Goal: Information Seeking & Learning: Check status

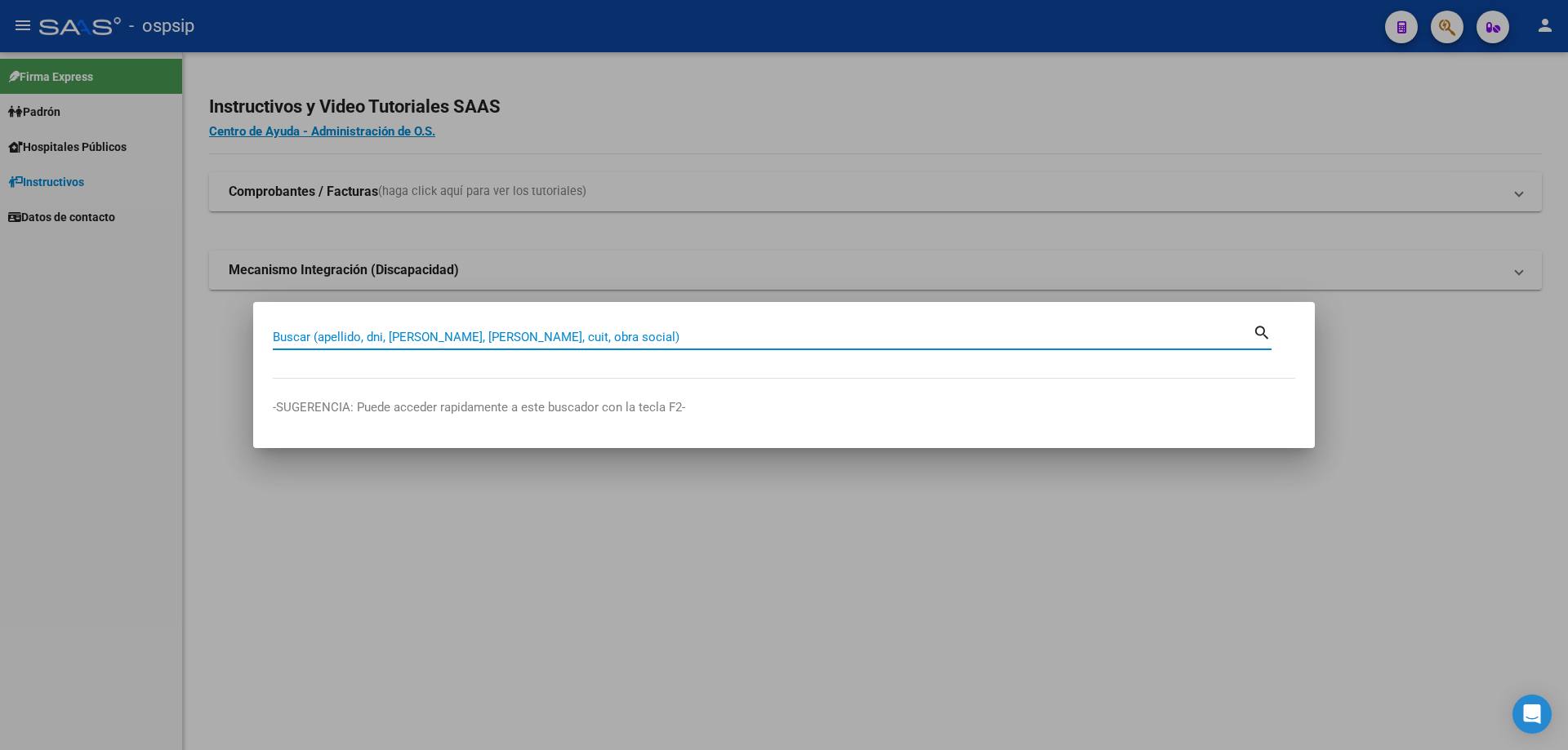
paste input "48437219"
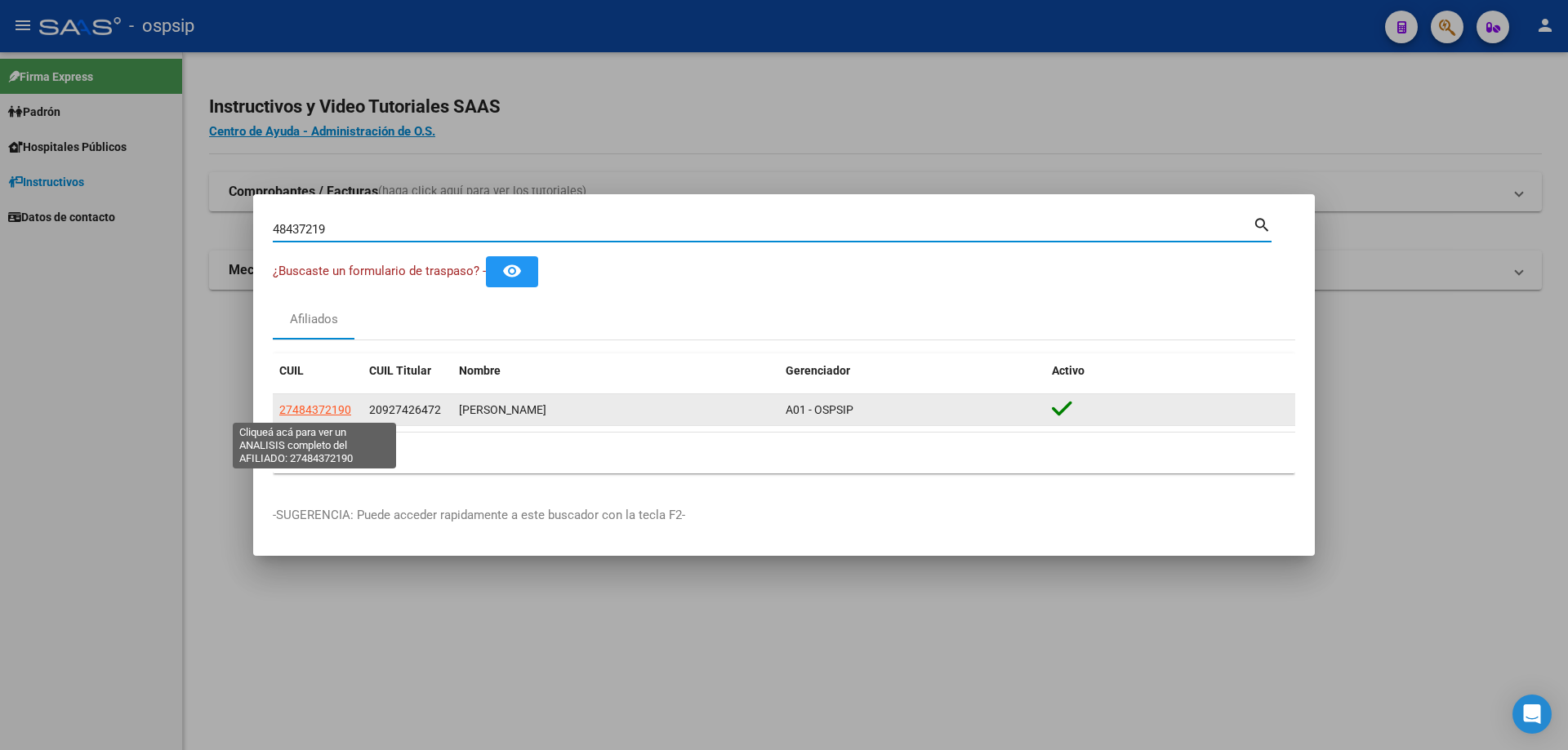
click at [339, 413] on span "27484372190" at bounding box center [315, 409] width 72 height 13
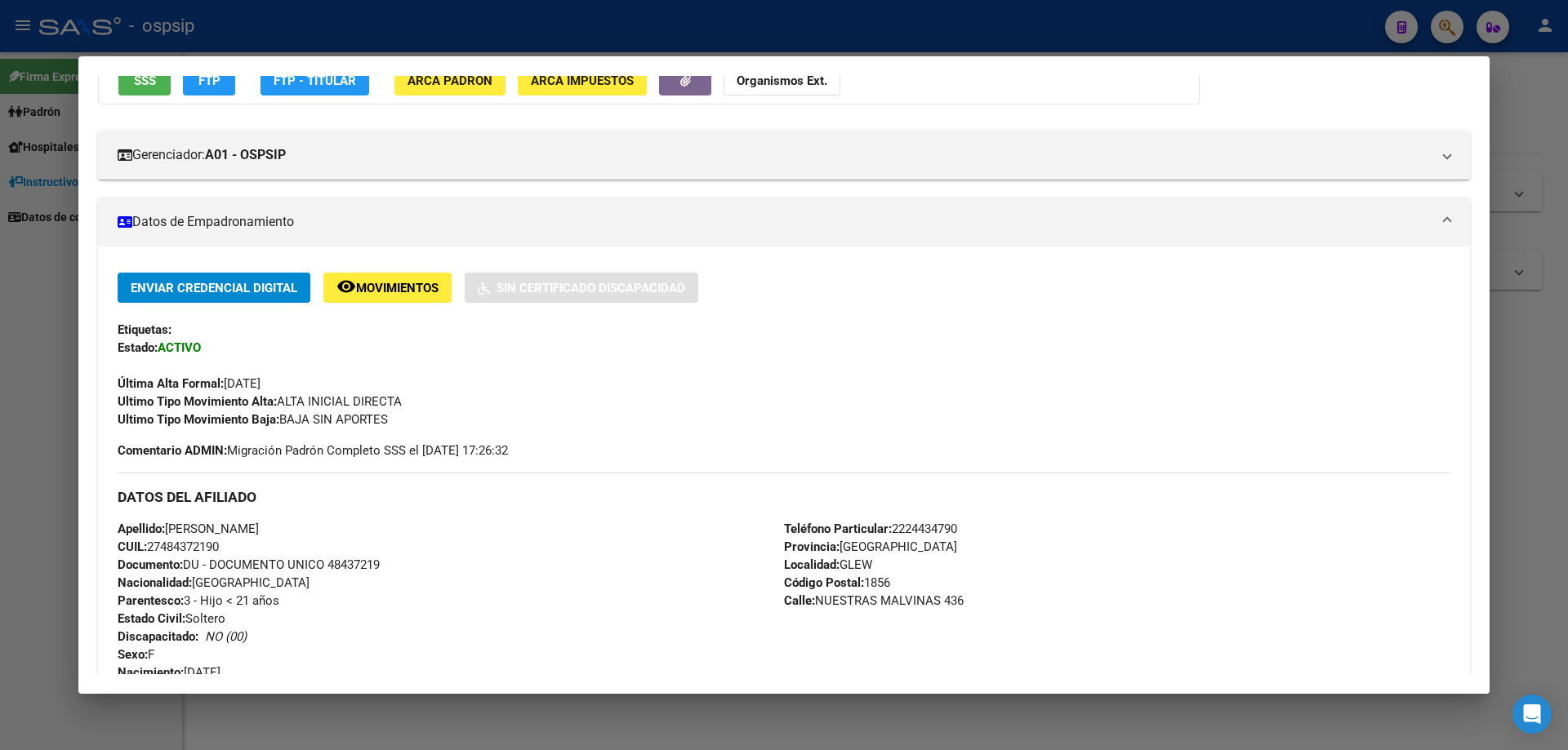
scroll to position [163, 0]
click at [351, 562] on span "Documento: DU - DOCUMENTO UNICO 48437219" at bounding box center [248, 564] width 262 height 15
copy span "48437219"
drag, startPoint x: 41, startPoint y: 337, endPoint x: 49, endPoint y: 333, distance: 8.9
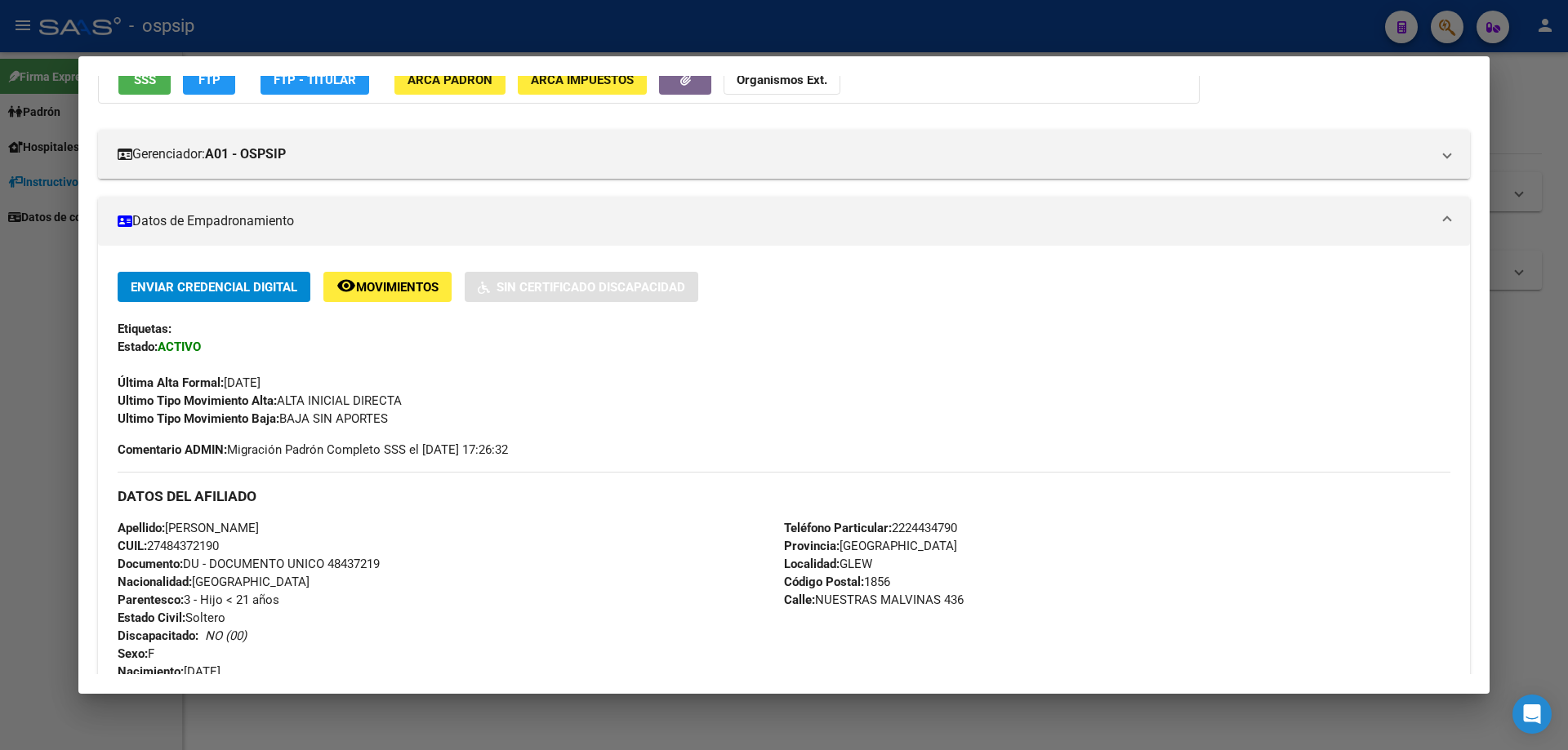
click at [38, 339] on div at bounding box center [784, 375] width 1568 height 750
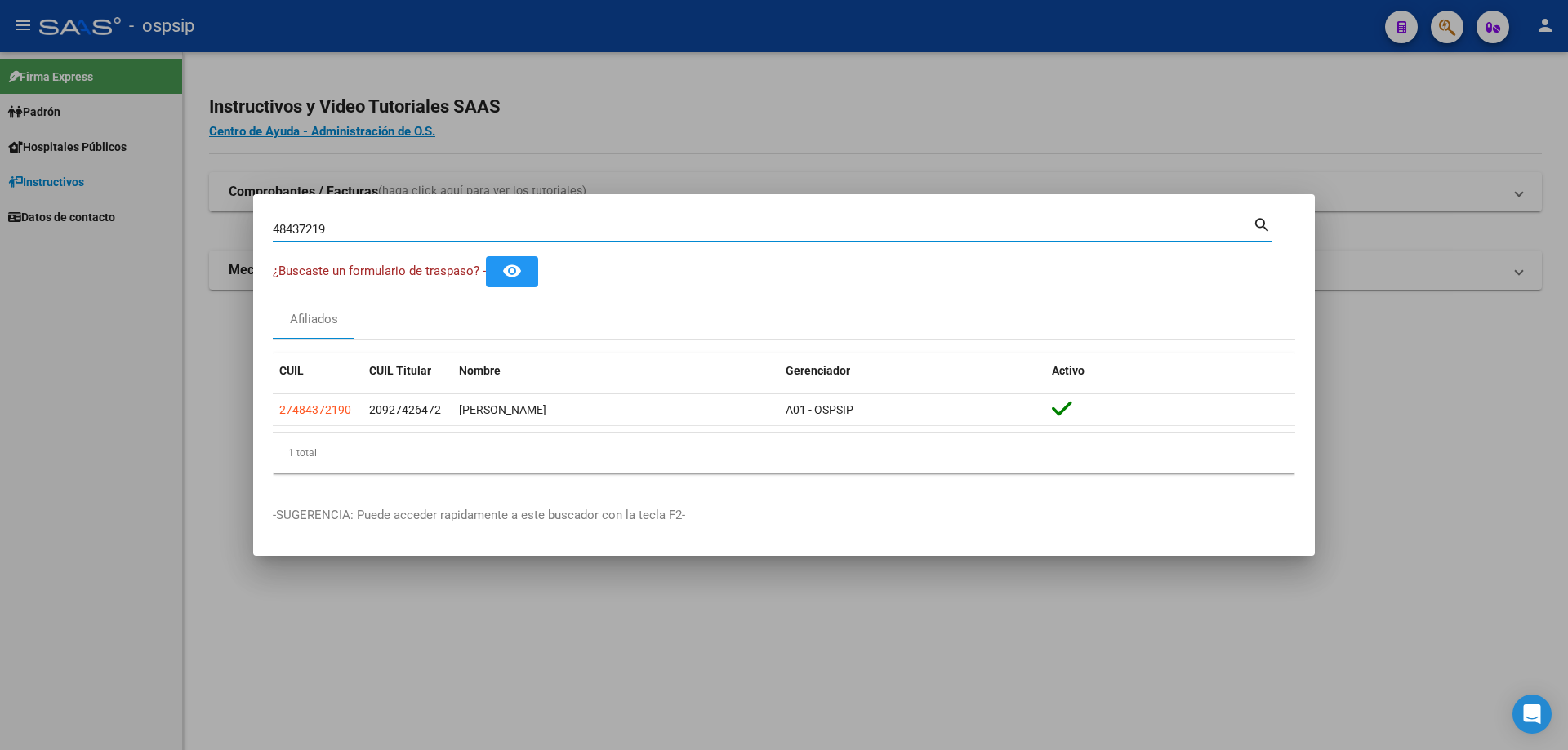
click at [389, 232] on input "48437219" at bounding box center [763, 229] width 980 height 15
click at [389, 229] on input "48437219" at bounding box center [763, 229] width 980 height 15
paste input "39595554"
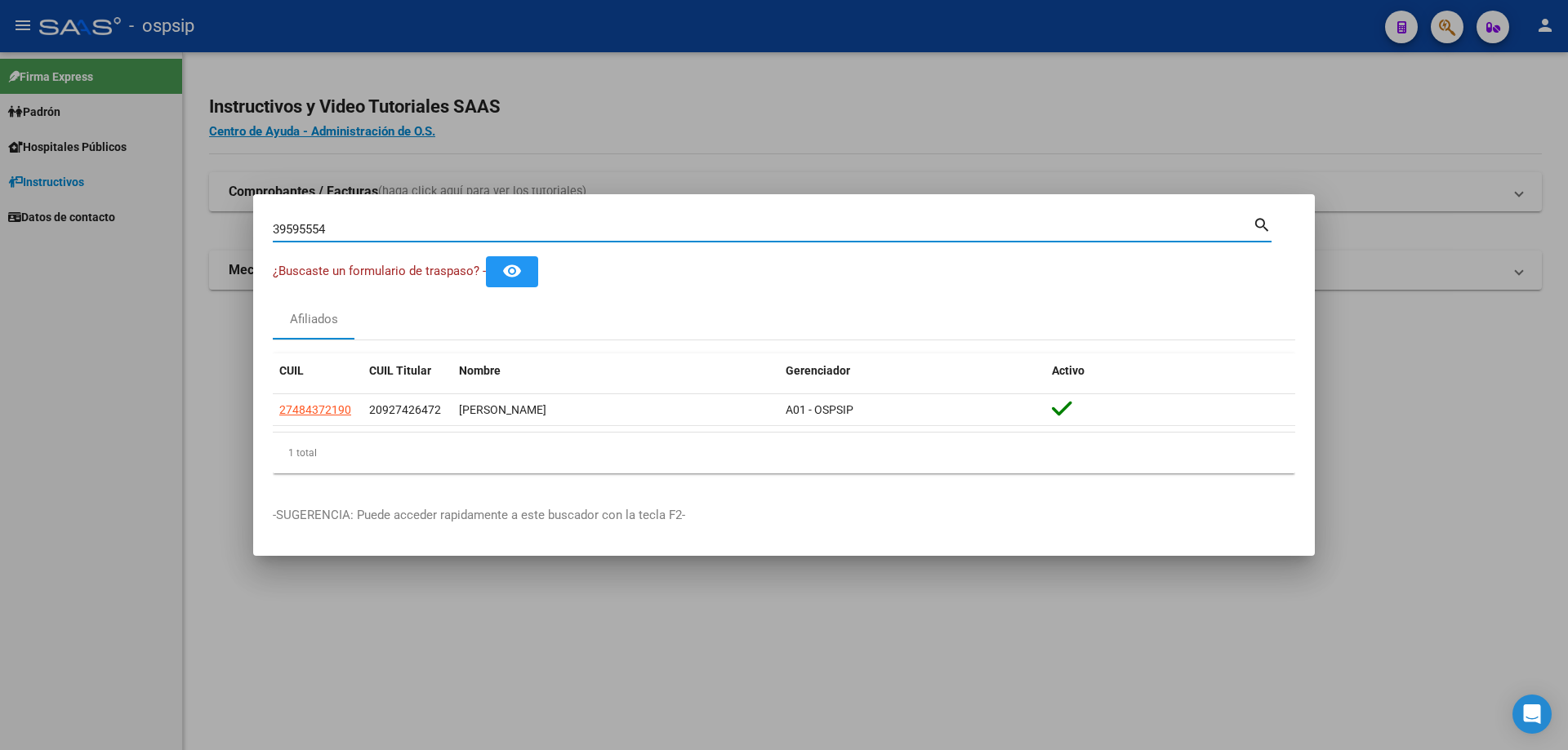
type input "39595554"
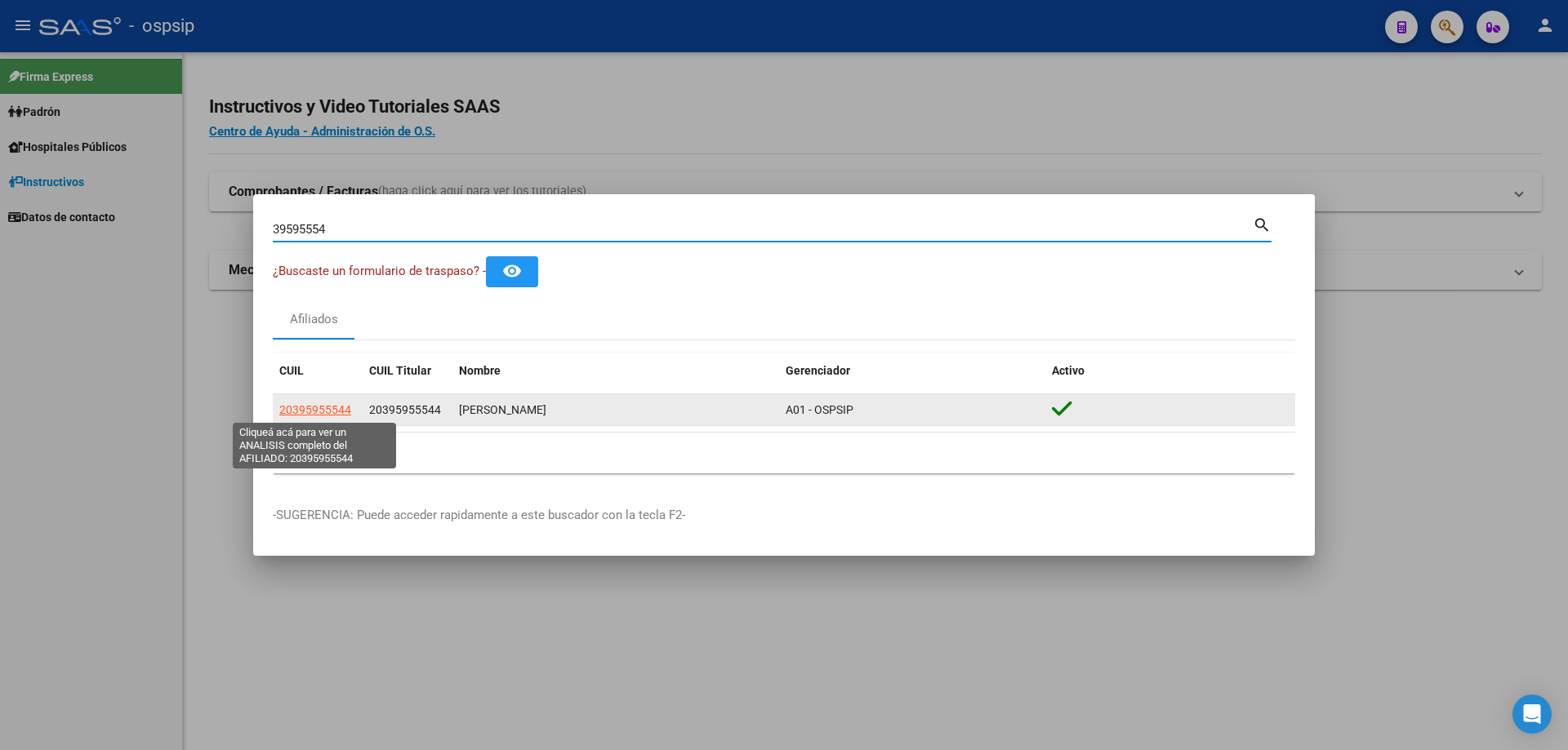
click at [328, 410] on span "20395955544" at bounding box center [315, 409] width 72 height 13
type textarea "20395955544"
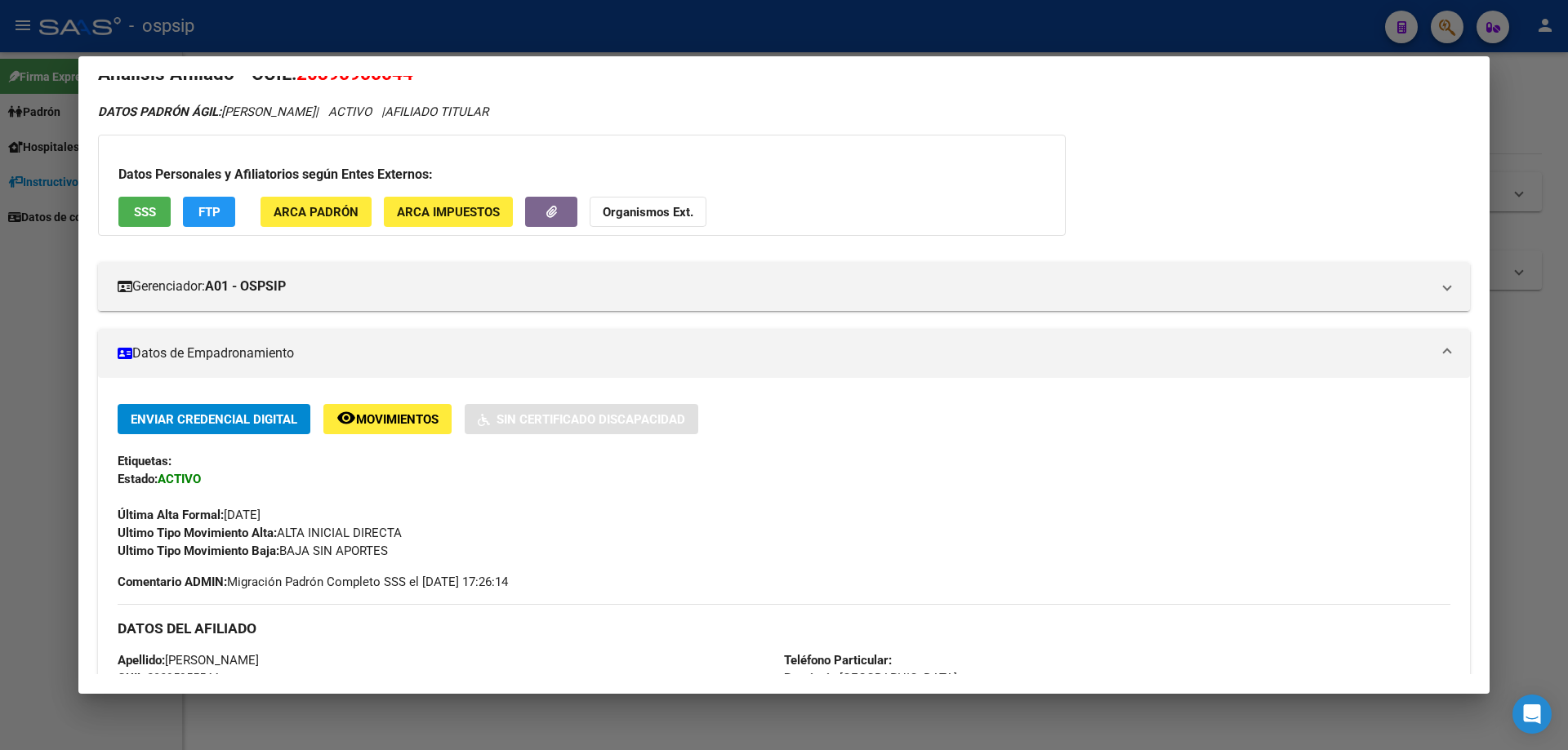
scroll to position [358, 0]
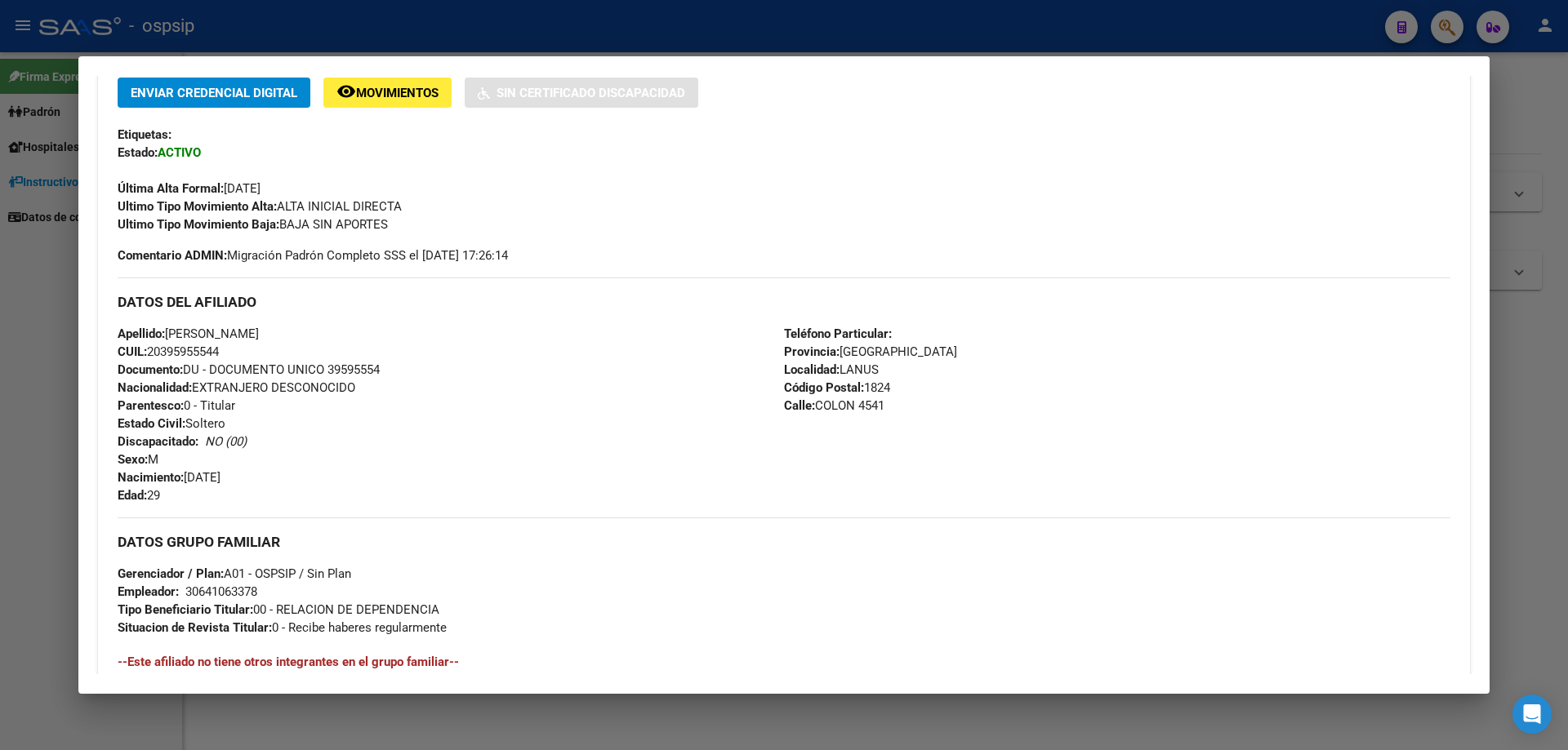
click at [348, 377] on span "Documento: DU - DOCUMENTO UNICO 39595554" at bounding box center [248, 370] width 262 height 15
drag, startPoint x: 369, startPoint y: 354, endPoint x: 352, endPoint y: 364, distance: 19.7
click at [352, 364] on span "Documento: DU - DOCUMENTO UNICO 39595554" at bounding box center [248, 370] width 262 height 15
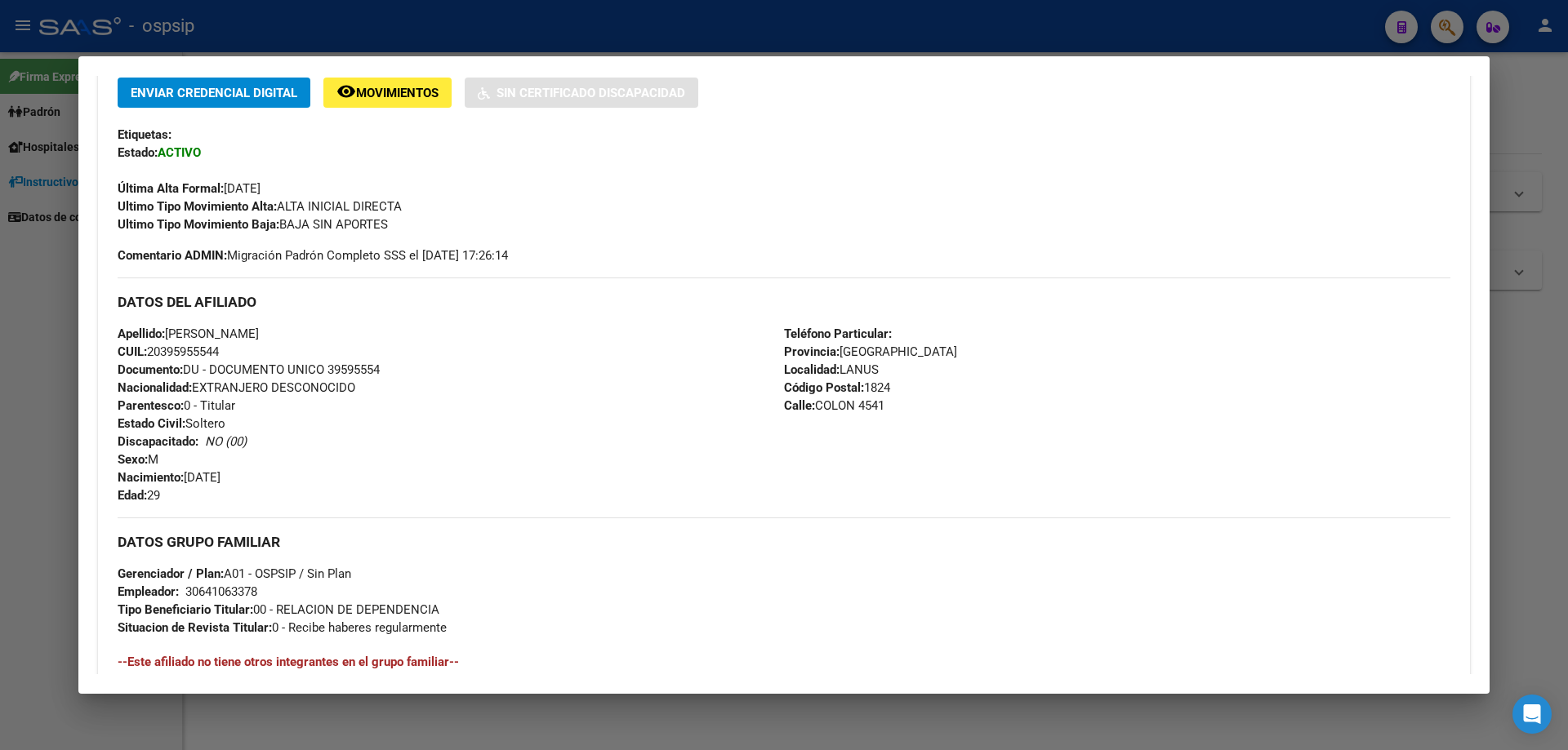
copy span "39595554"
click at [375, 397] on div "Apellido: [PERSON_NAME]: 20395955544 Documento: DU - DOCUMENTO UNICO 39595554 N…" at bounding box center [450, 414] width 666 height 179
click at [0, 441] on div at bounding box center [784, 375] width 1568 height 750
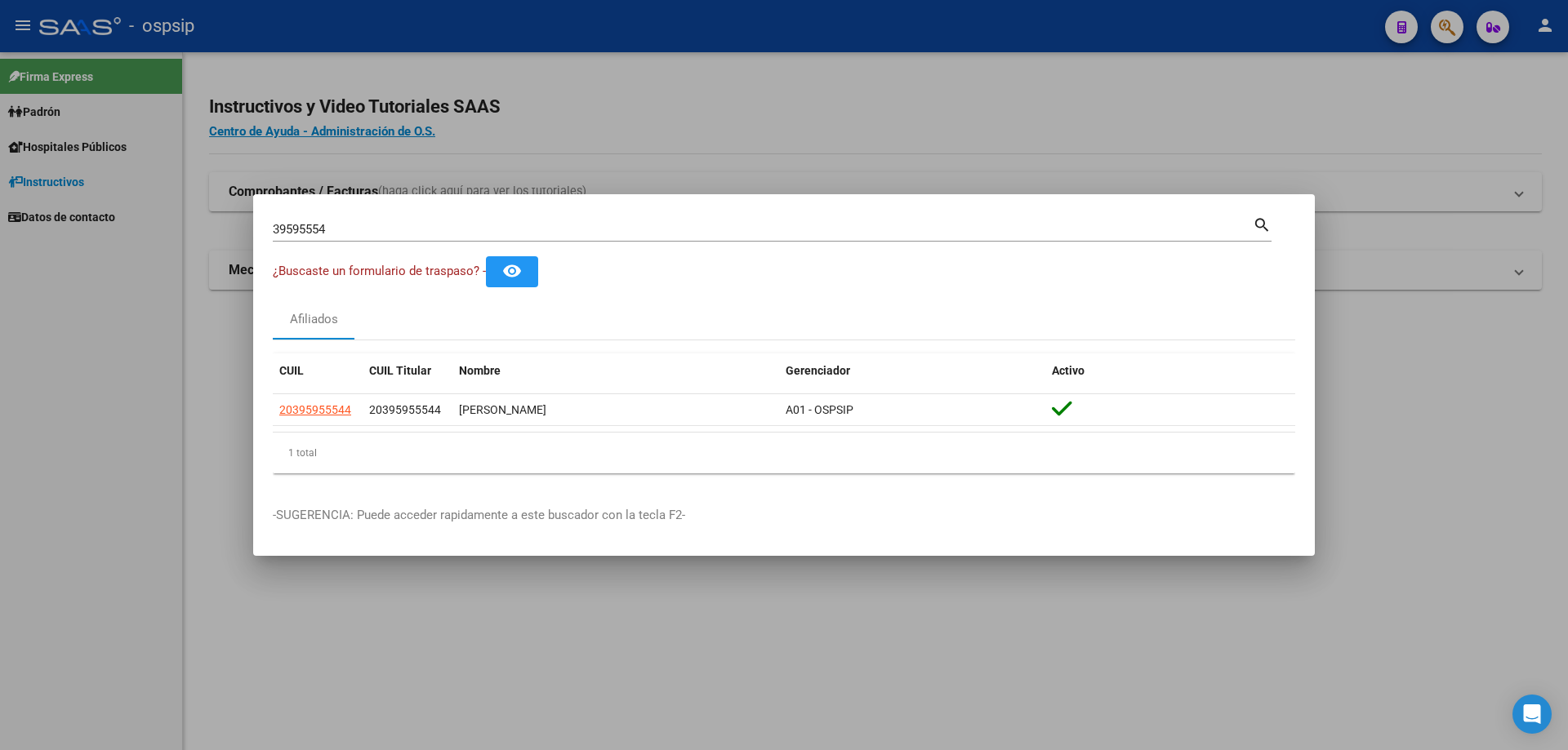
click at [352, 224] on input "39595554" at bounding box center [763, 229] width 980 height 15
paste input "41168763"
type input "41168763"
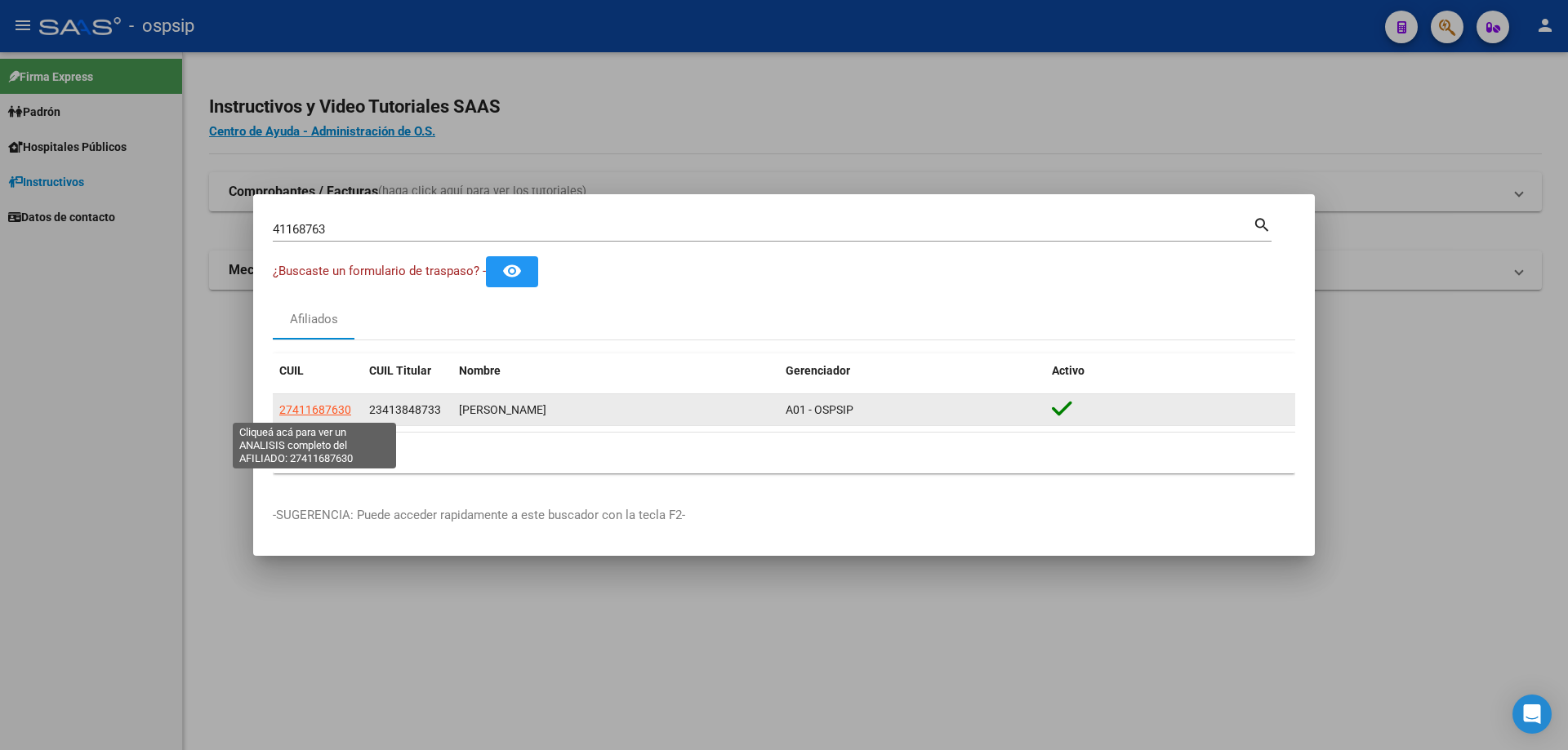
click at [324, 414] on span "27411687630" at bounding box center [315, 409] width 72 height 13
type textarea "27411687630"
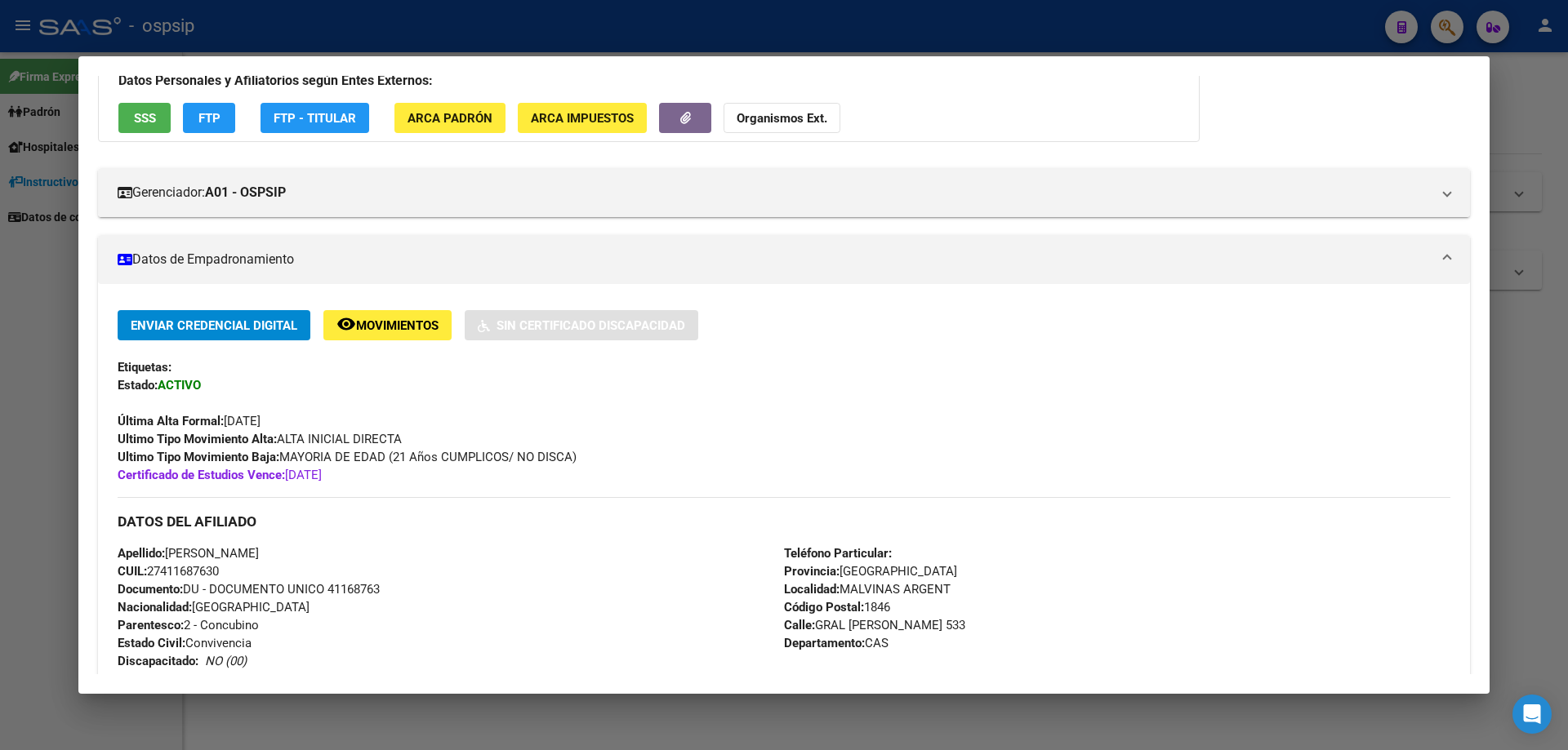
scroll to position [327, 0]
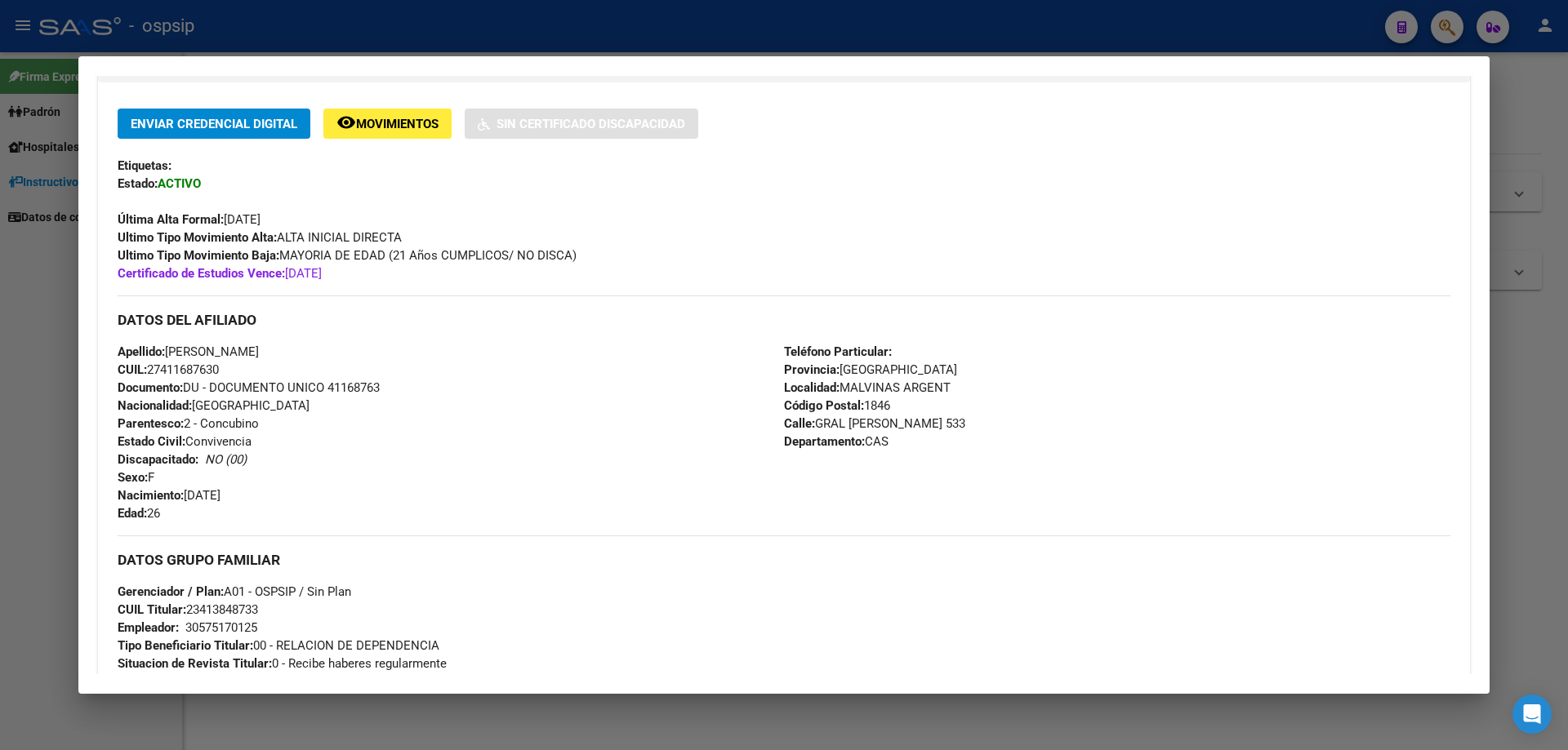
click at [354, 378] on div "Apellido: [PERSON_NAME] CUIL: 27411687630 Documento: DU - DOCUMENTO UNICO 41168…" at bounding box center [450, 432] width 666 height 179
click at [352, 385] on span "Documento: DU - DOCUMENTO UNICO 41168763" at bounding box center [248, 387] width 262 height 15
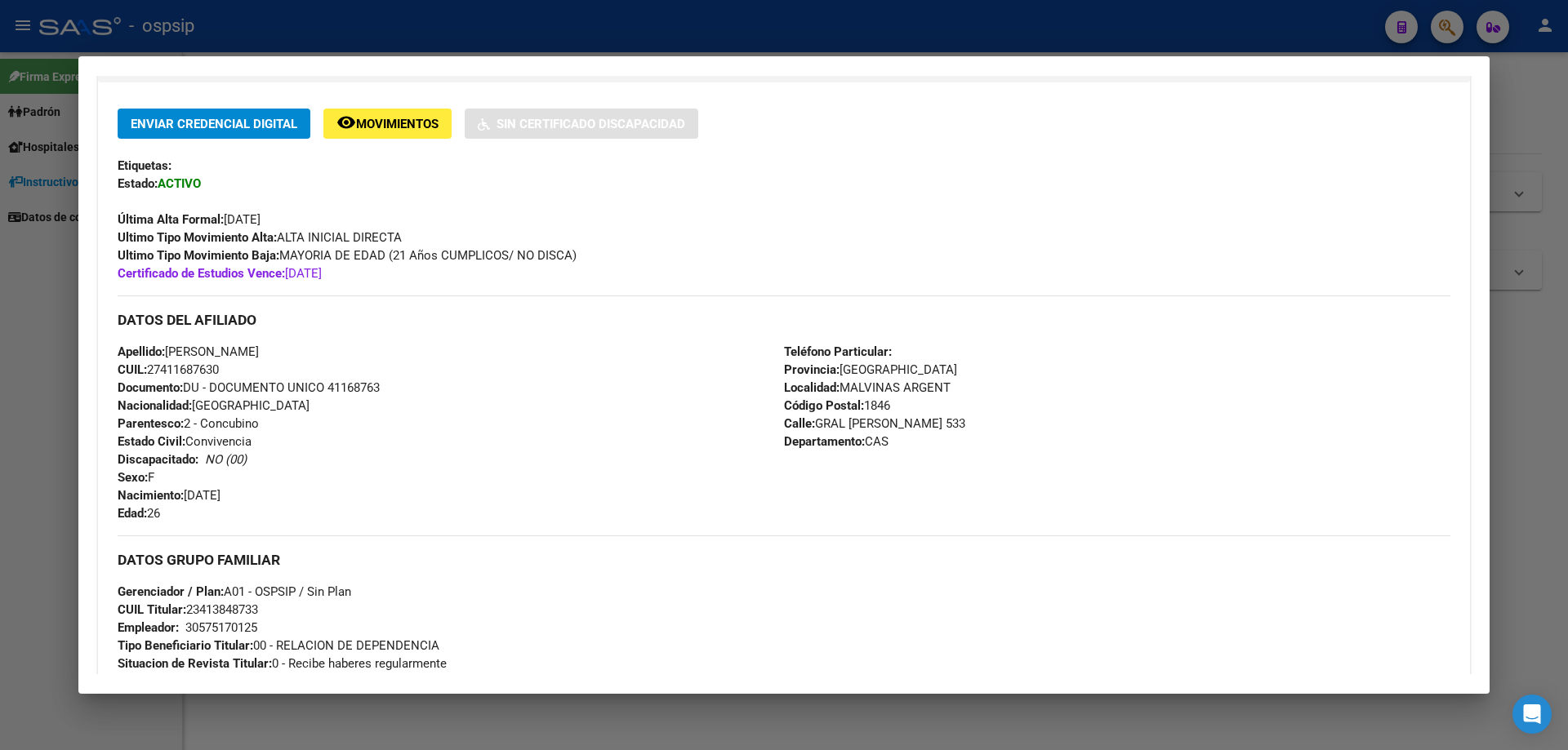
copy span "41168763"
click at [387, 413] on div "Apellido: [PERSON_NAME] CUIL: 27411687630 Documento: DU - DOCUMENTO UNICO 41168…" at bounding box center [450, 432] width 666 height 179
click at [0, 381] on div at bounding box center [784, 375] width 1568 height 750
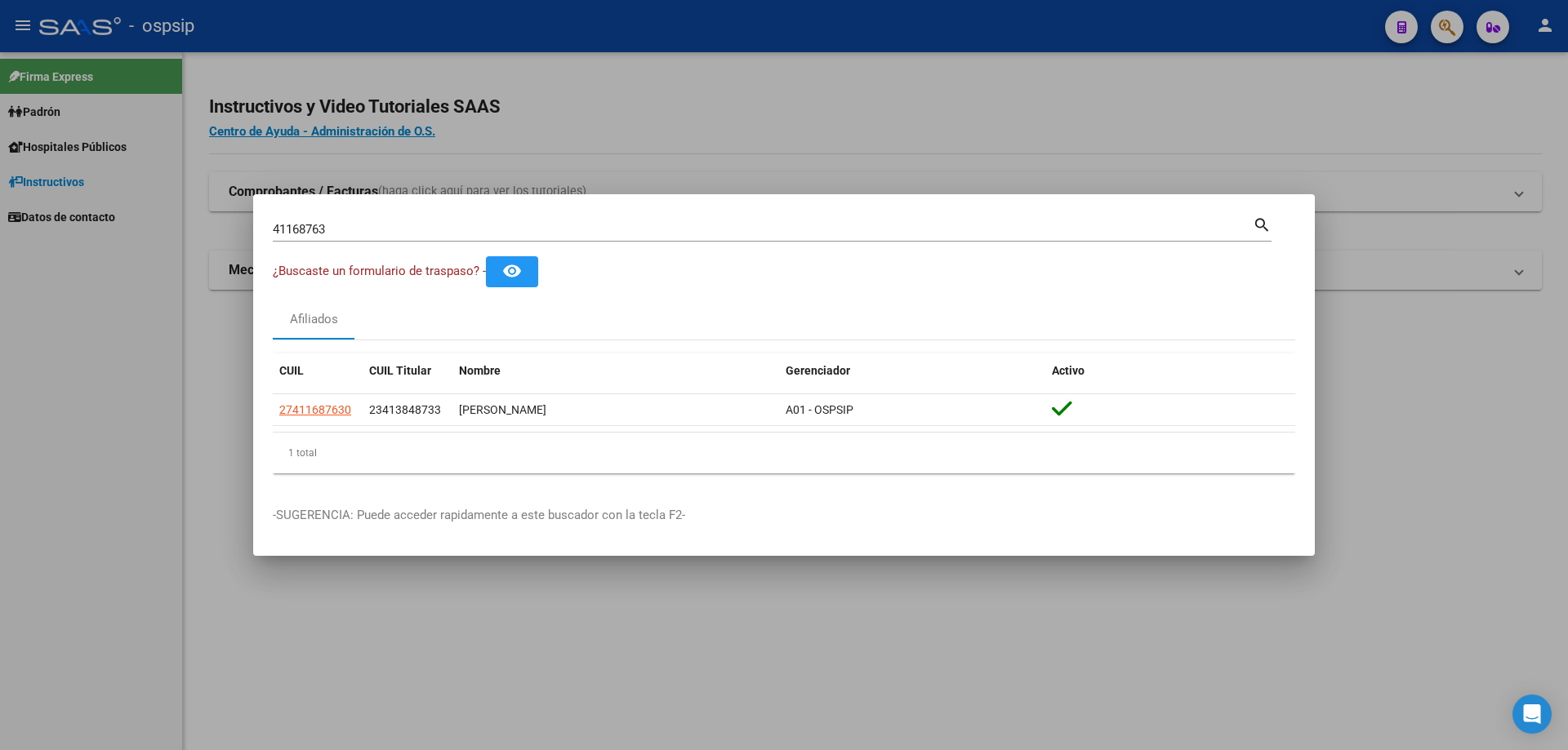
click at [276, 214] on div "41168763 Buscar (apellido, dni, [PERSON_NAME], [PERSON_NAME], cuit, obra social…" at bounding box center [772, 228] width 999 height 28
click at [280, 222] on input "41168763" at bounding box center [763, 229] width 980 height 15
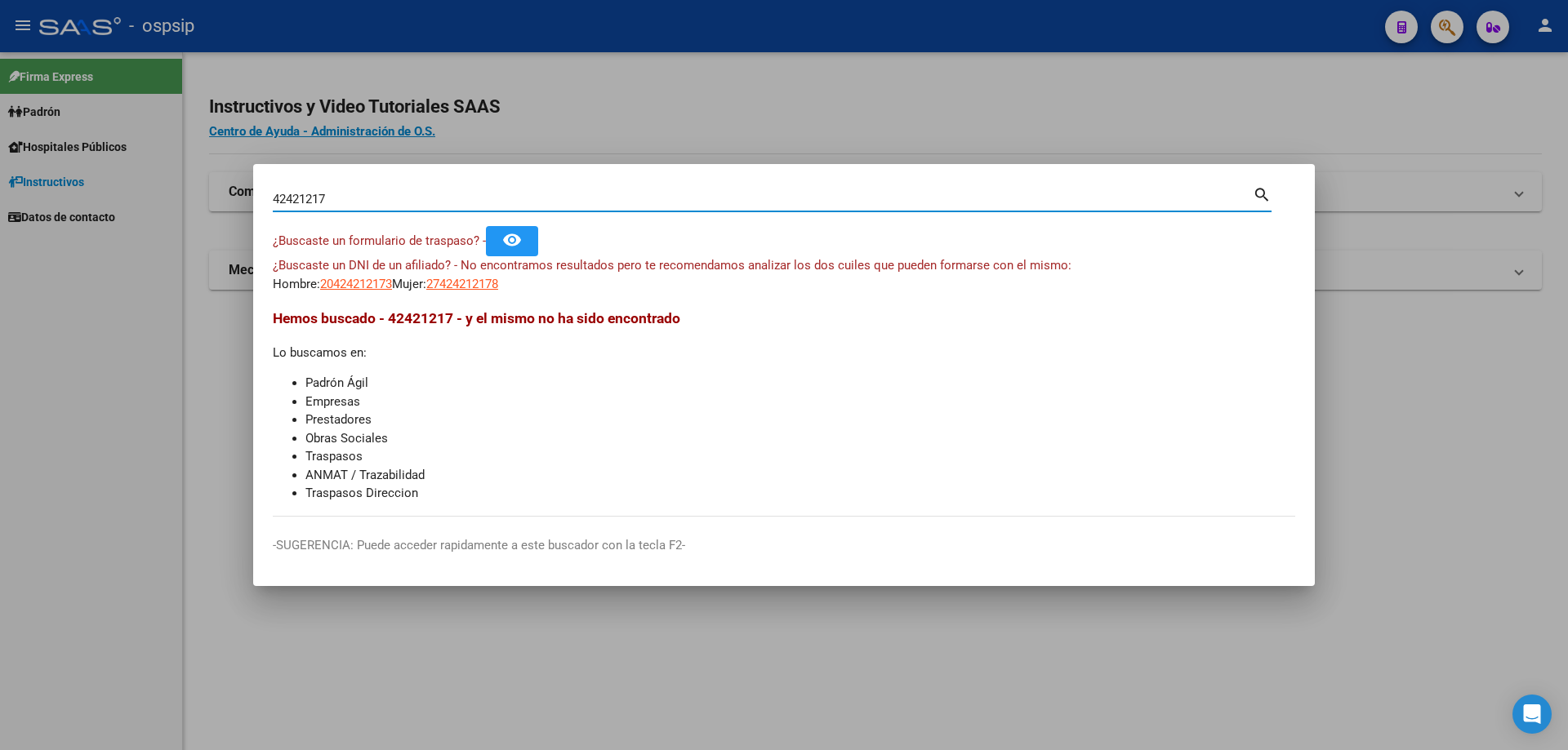
drag, startPoint x: 310, startPoint y: 199, endPoint x: 332, endPoint y: 198, distance: 22.0
click at [332, 198] on input "42421217" at bounding box center [763, 198] width 980 height 15
type input "42421201"
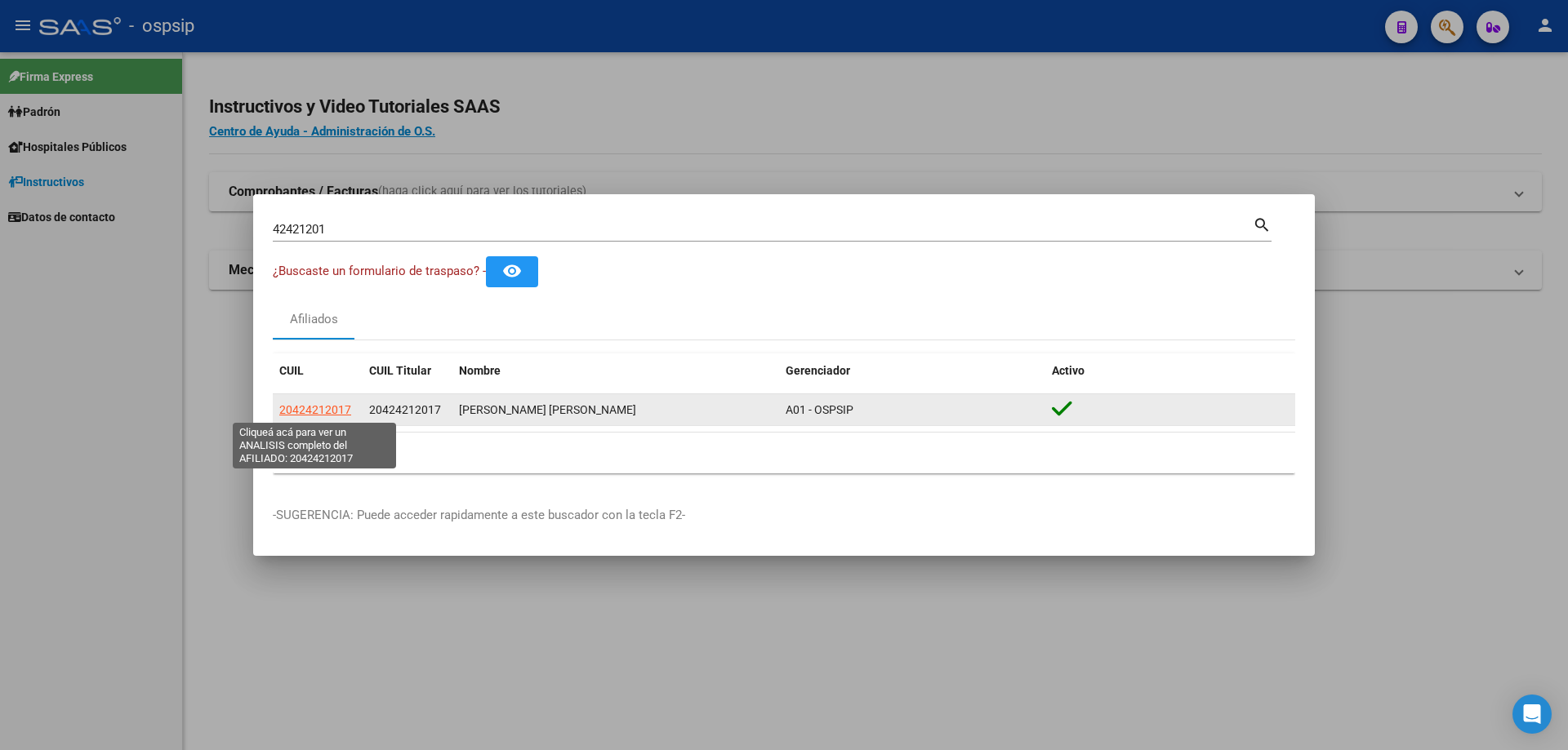
click at [324, 408] on span "20424212017" at bounding box center [315, 409] width 72 height 13
type textarea "20424212017"
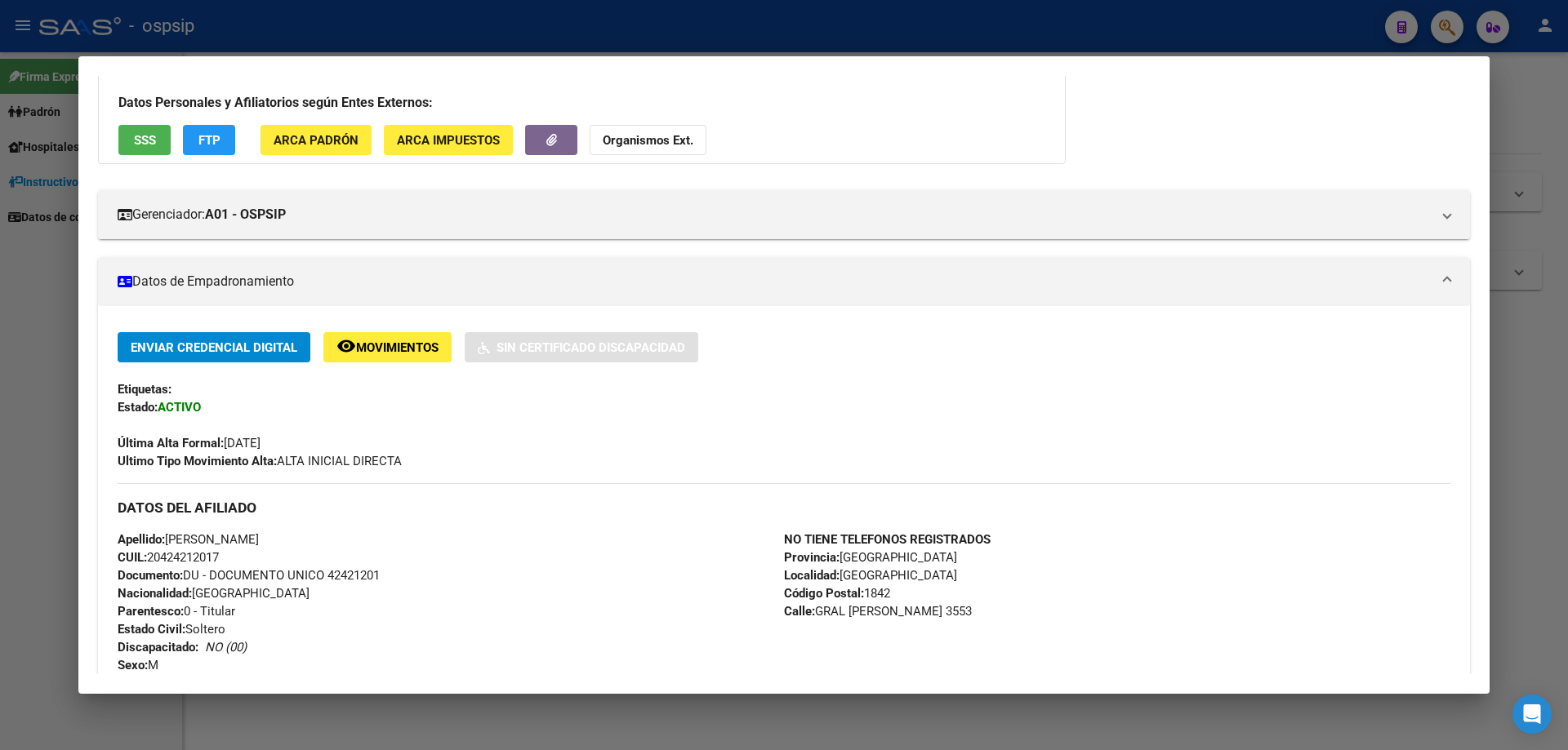
scroll to position [245, 0]
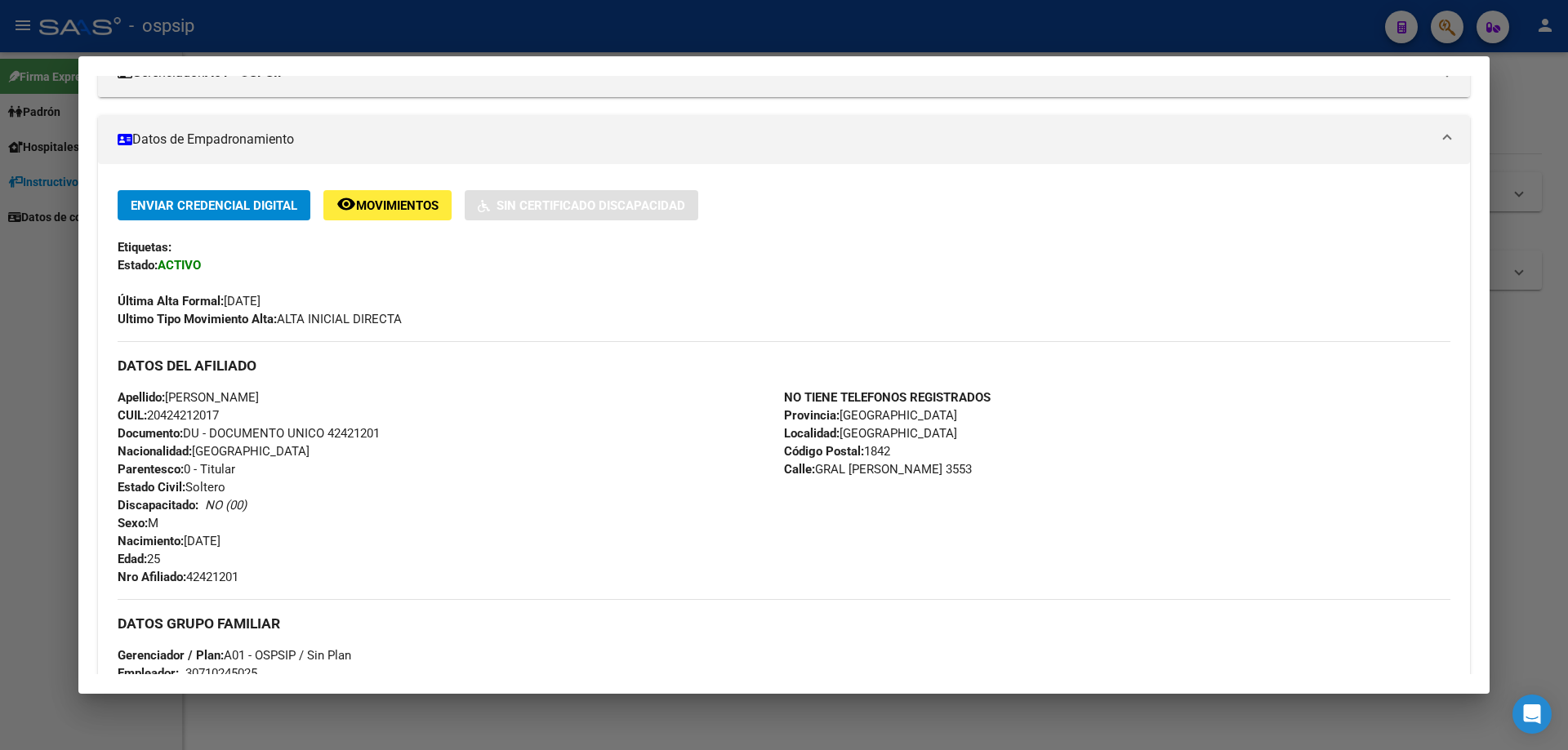
click at [351, 428] on span "Documento: DU - DOCUMENTO UNICO 42421201" at bounding box center [248, 433] width 262 height 15
copy span "42421201"
click at [358, 449] on div "Apellido: [PERSON_NAME]: 20424212017 Documento: DU - DOCUMENTO UNICO 42421201 N…" at bounding box center [450, 488] width 666 height 198
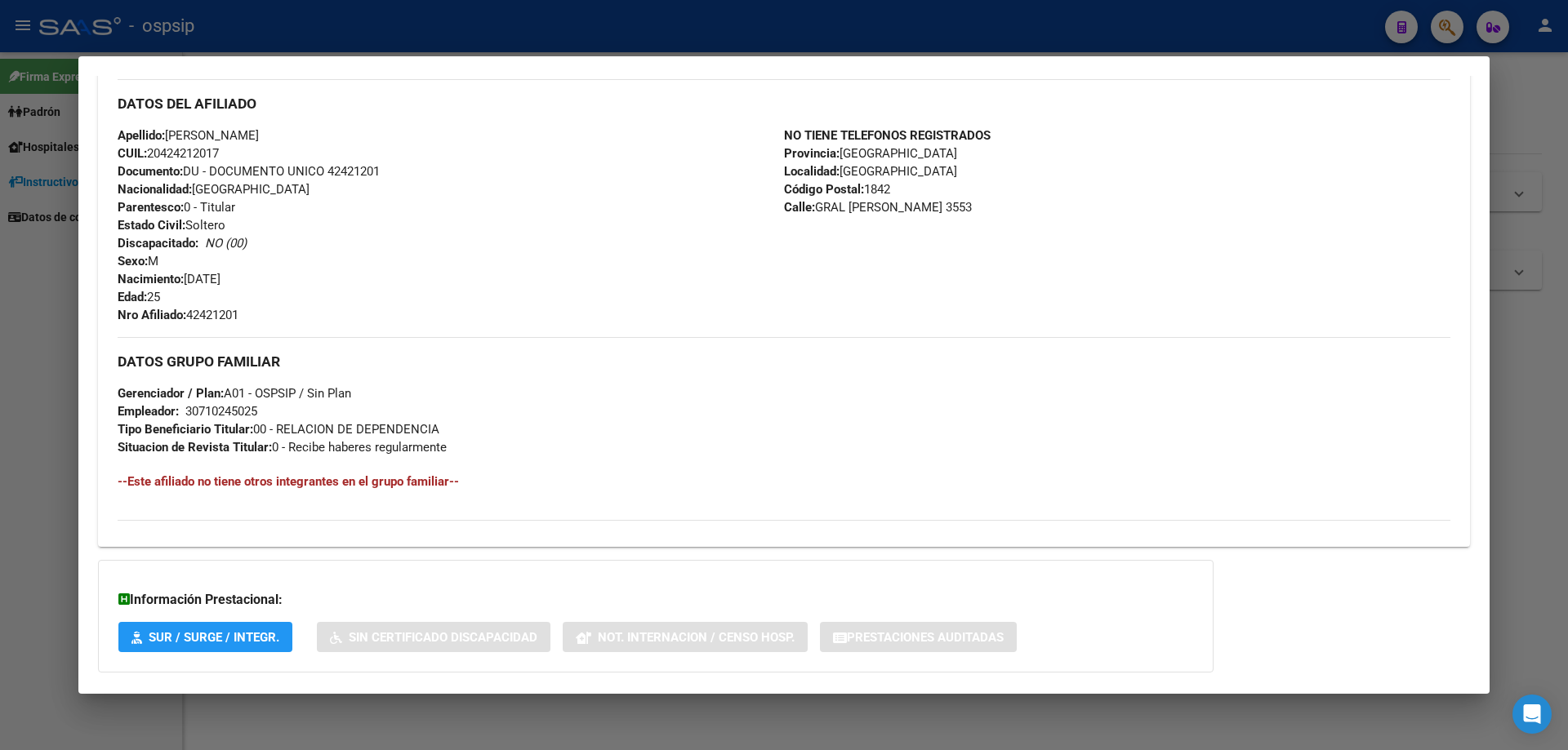
scroll to position [594, 0]
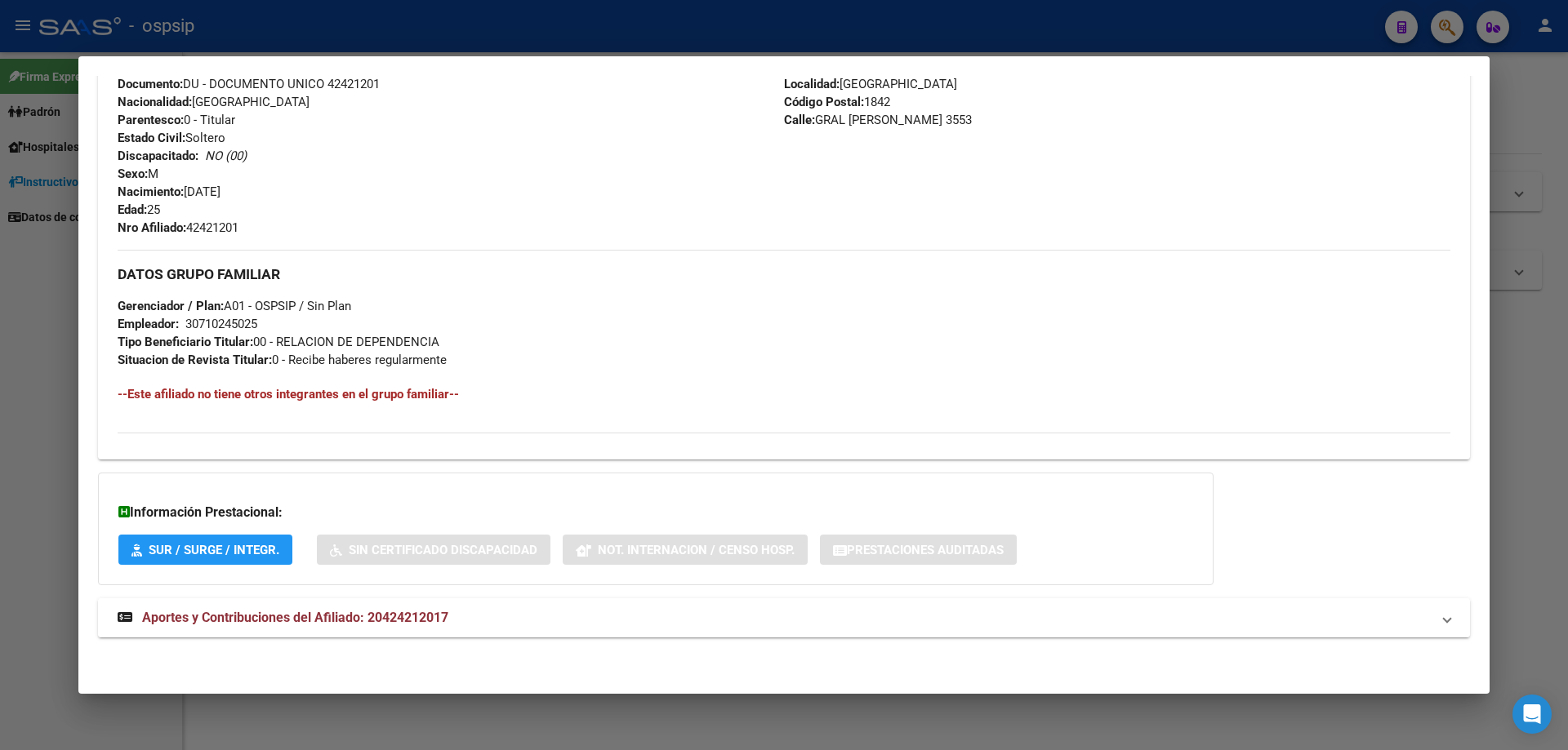
click at [352, 628] on mat-expansion-panel-header "Aportes y Contribuciones del Afiliado: 20424212017" at bounding box center [784, 618] width 1372 height 39
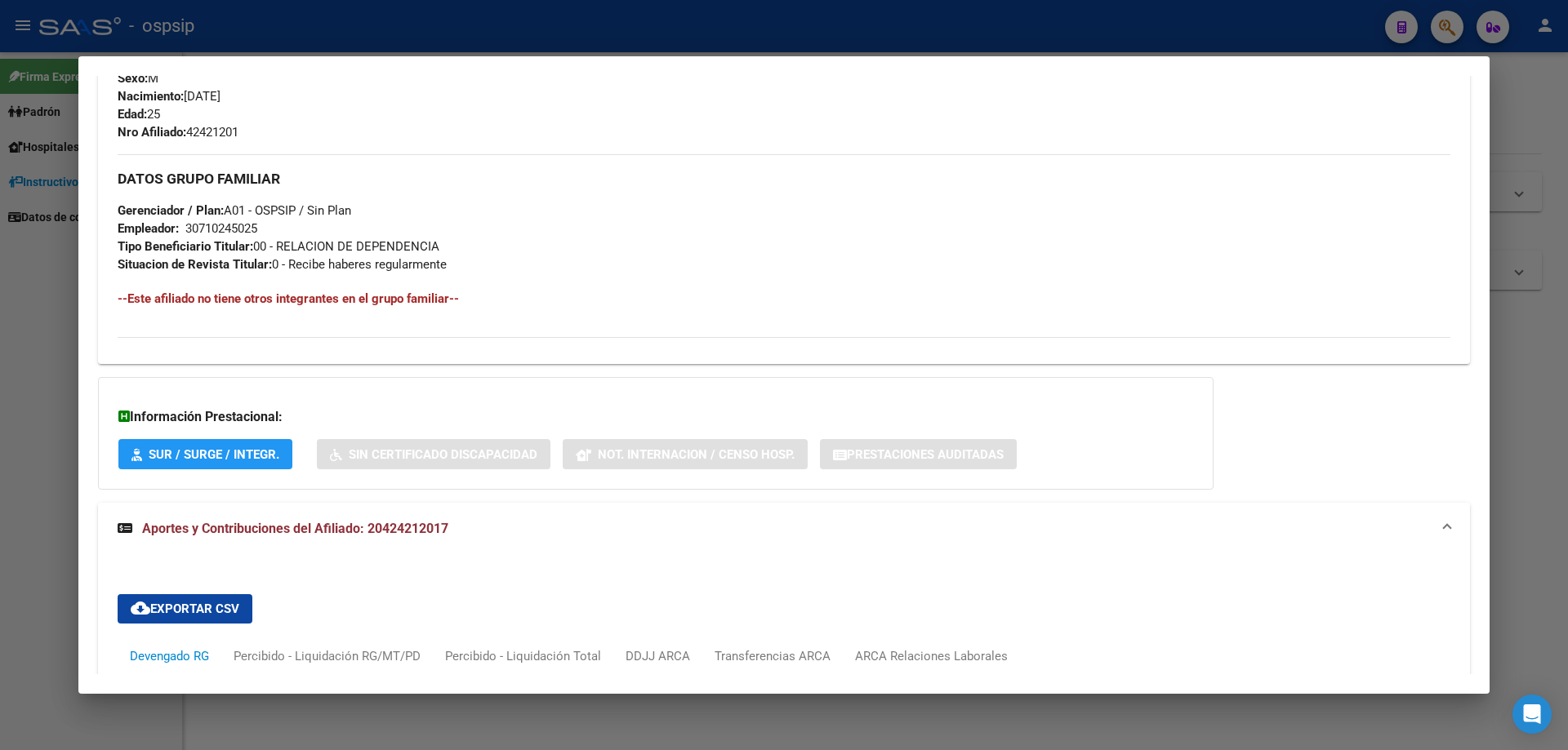
scroll to position [934, 0]
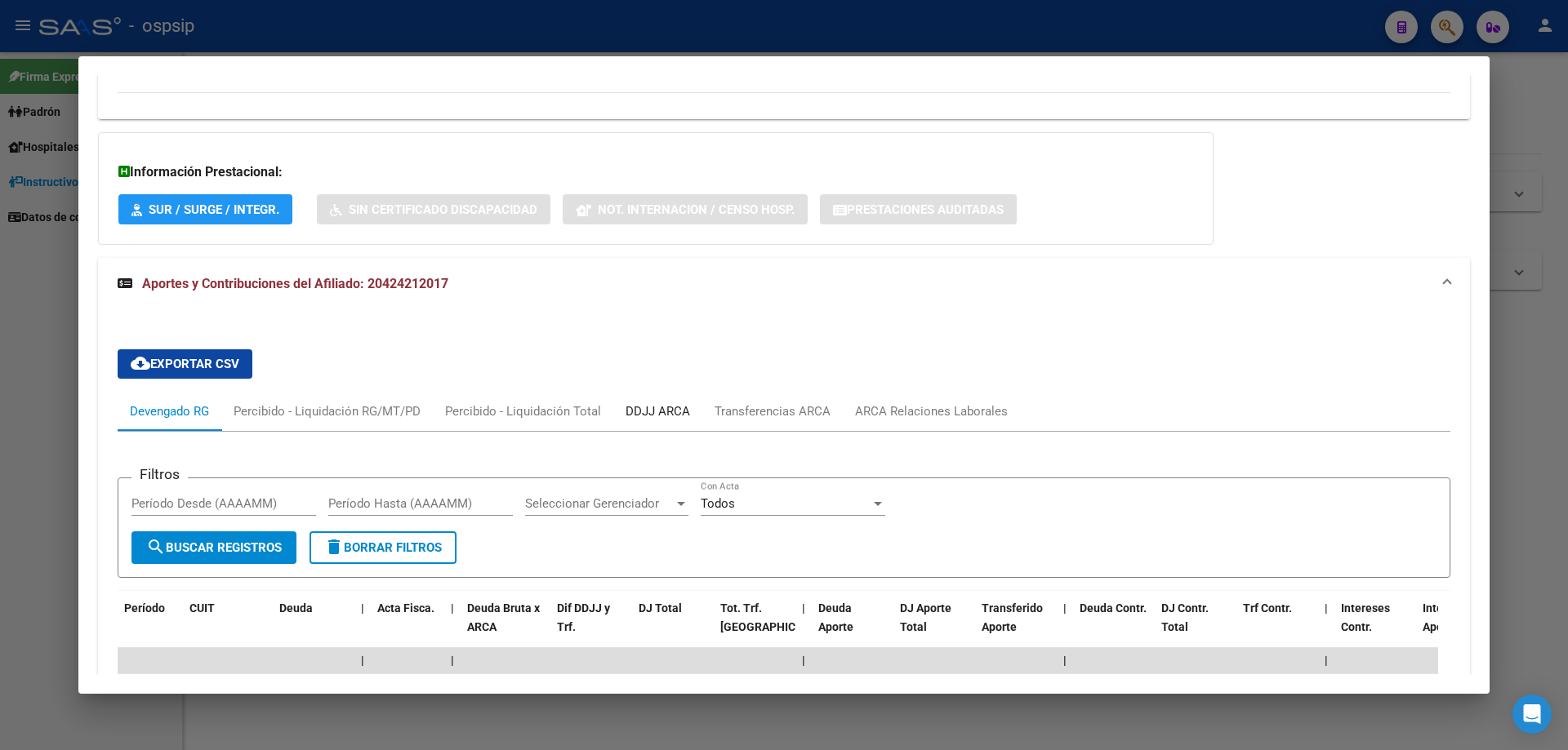
click at [647, 430] on div "DDJJ ARCA" at bounding box center [658, 411] width 89 height 39
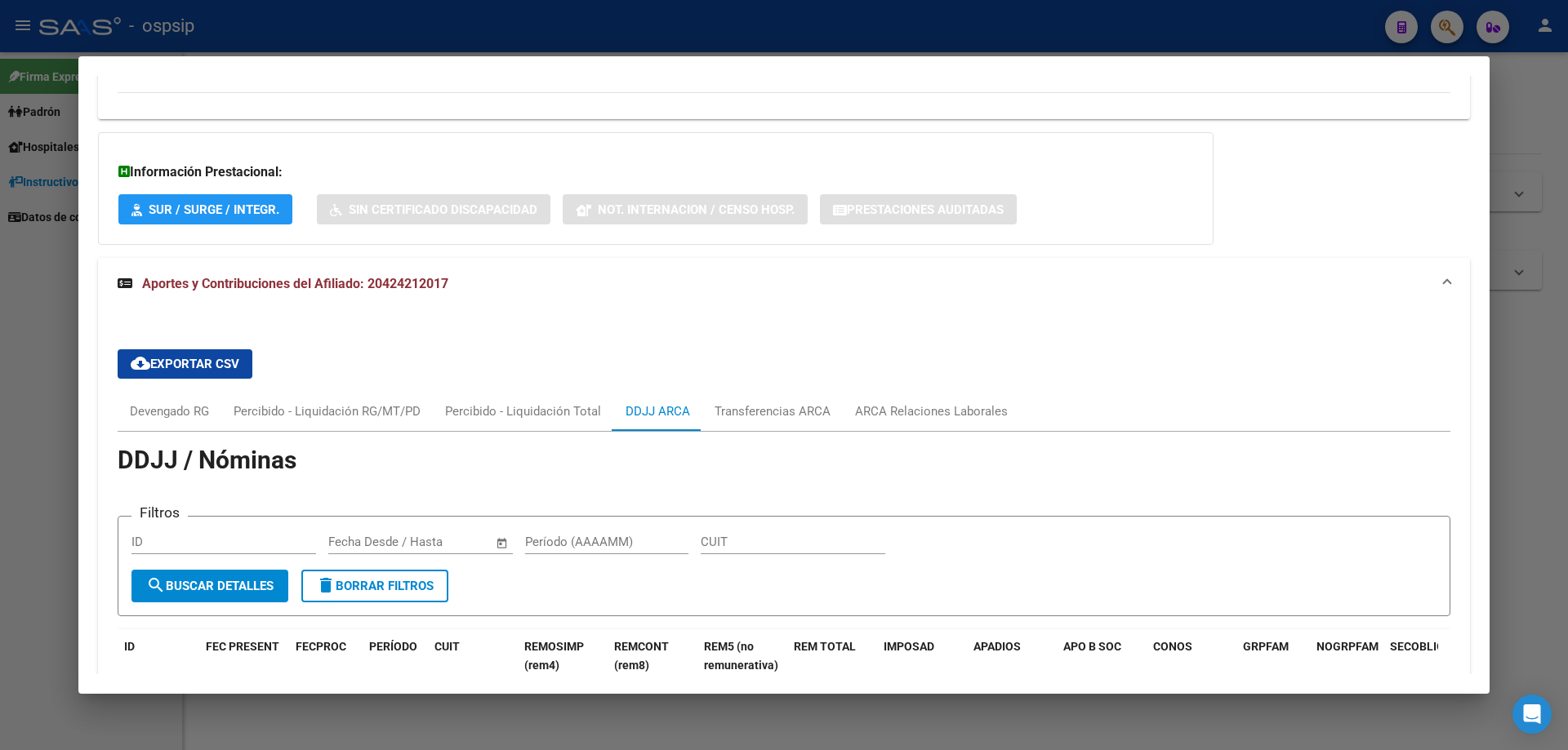
drag, startPoint x: 728, startPoint y: 477, endPoint x: 463, endPoint y: 463, distance: 265.4
drag, startPoint x: 463, startPoint y: 463, endPoint x: 344, endPoint y: 479, distance: 120.1
click at [344, 476] on app-list-header "DDJJ / Nóminas Filtros ID Start date – End date Fecha Desde / Hasta Período (AA…" at bounding box center [784, 533] width 1333 height 165
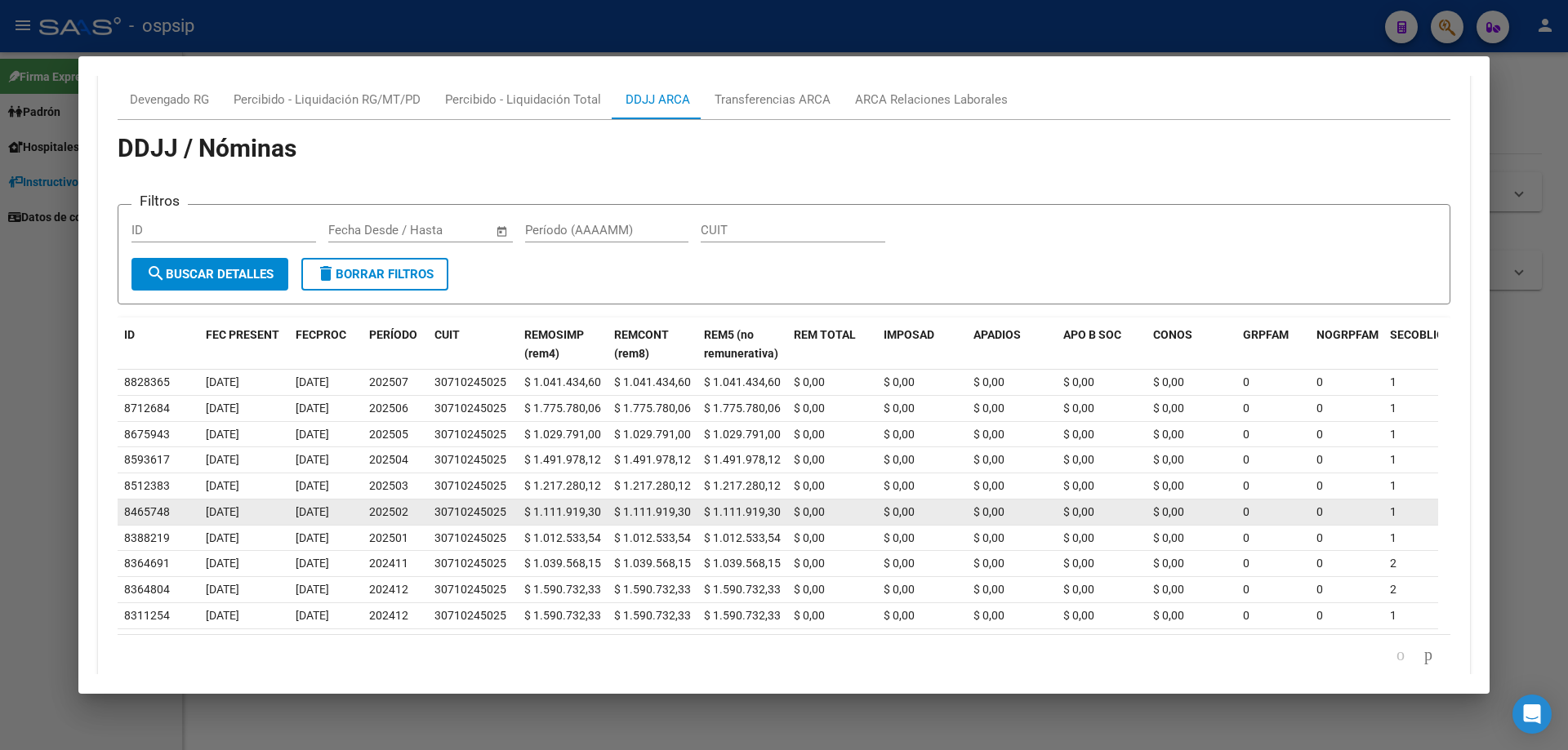
scroll to position [1337, 0]
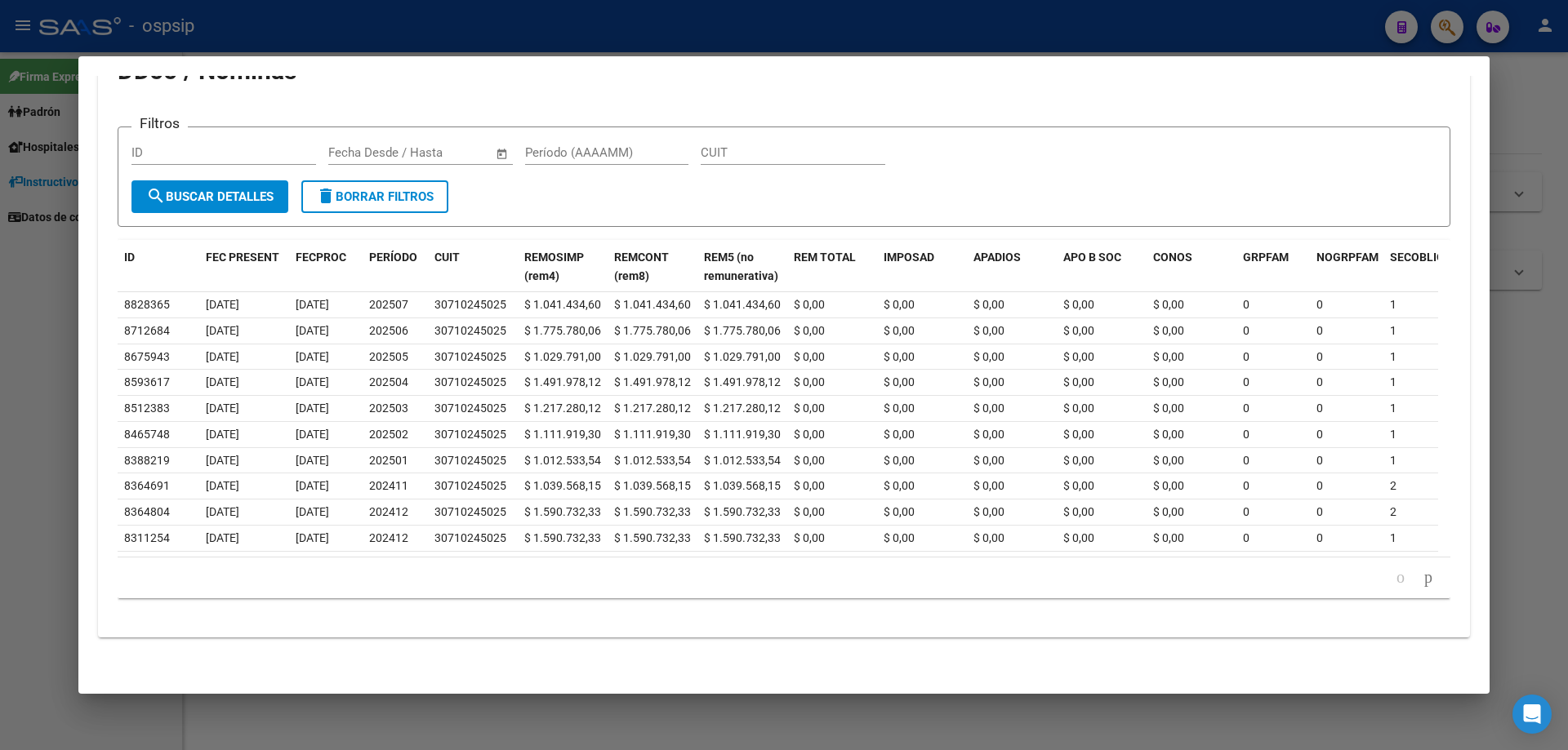
drag, startPoint x: 0, startPoint y: 432, endPoint x: 148, endPoint y: 312, distance: 190.5
click at [3, 426] on div at bounding box center [784, 375] width 1568 height 750
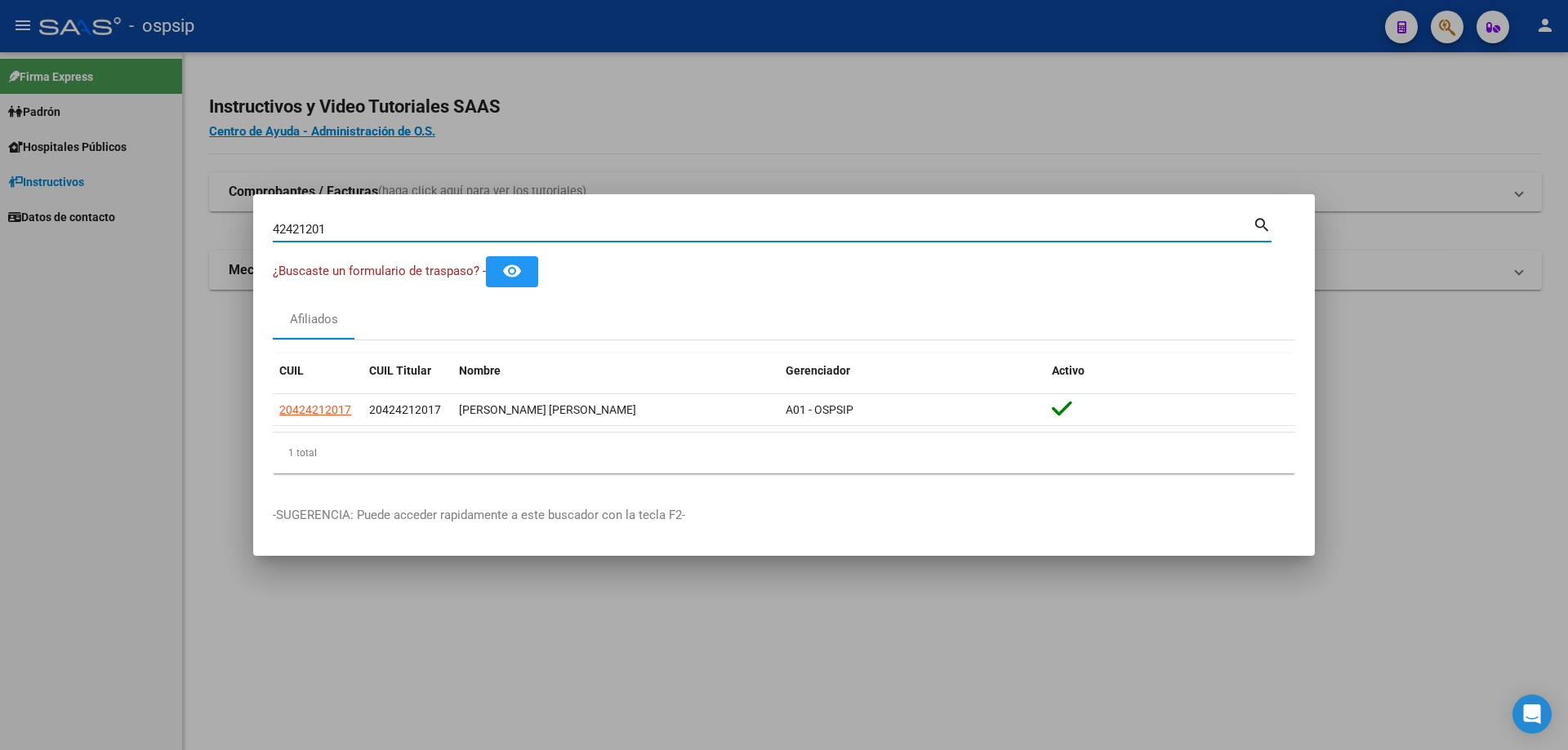
click at [289, 232] on input "42421201" at bounding box center [763, 229] width 980 height 15
paste input "26994157"
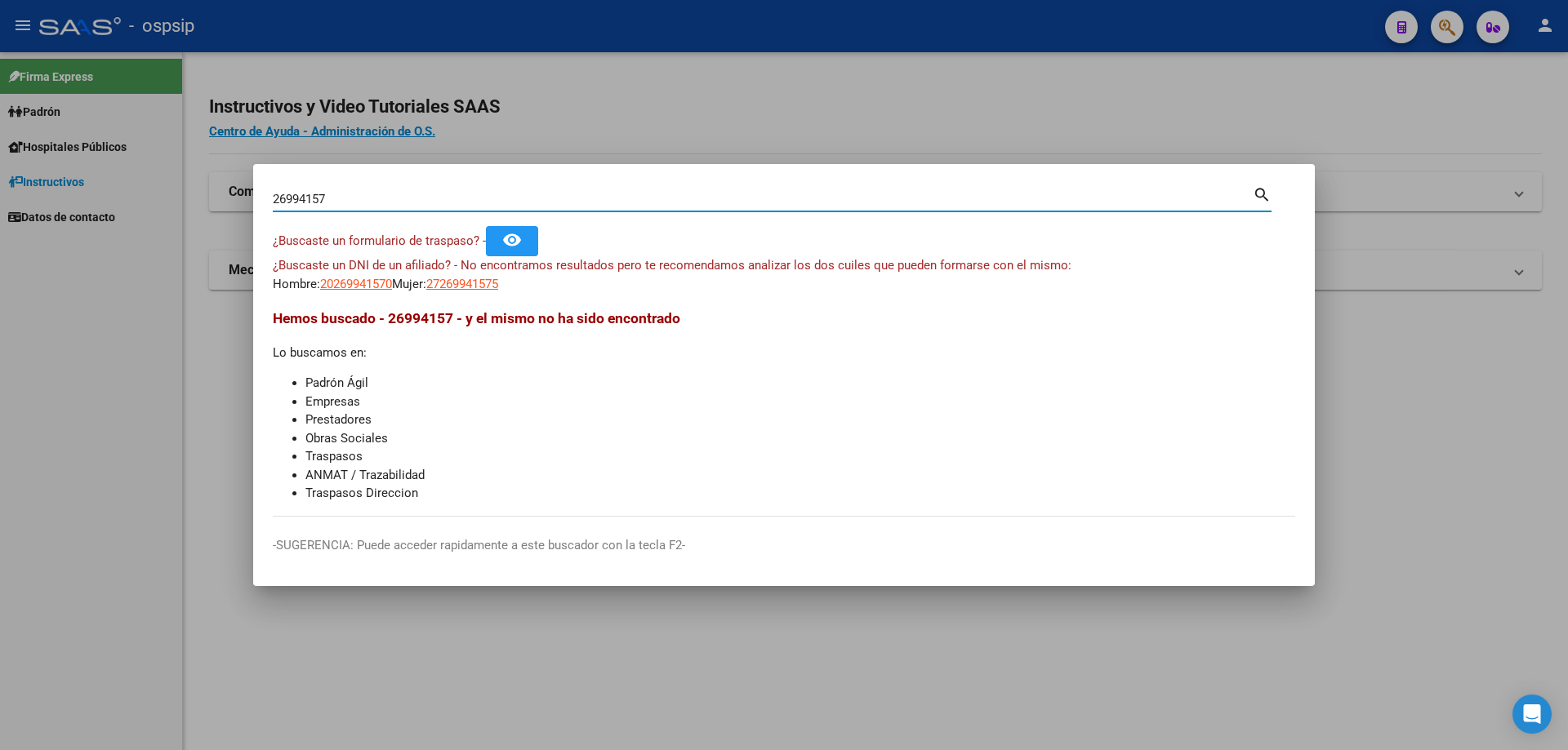
click at [303, 188] on div "26994157 Buscar (apellido, dni, [PERSON_NAME], [PERSON_NAME], cuit, obra social)" at bounding box center [763, 199] width 980 height 24
click at [303, 201] on input "26994157" at bounding box center [763, 198] width 980 height 15
type input "[PERSON_NAME]"
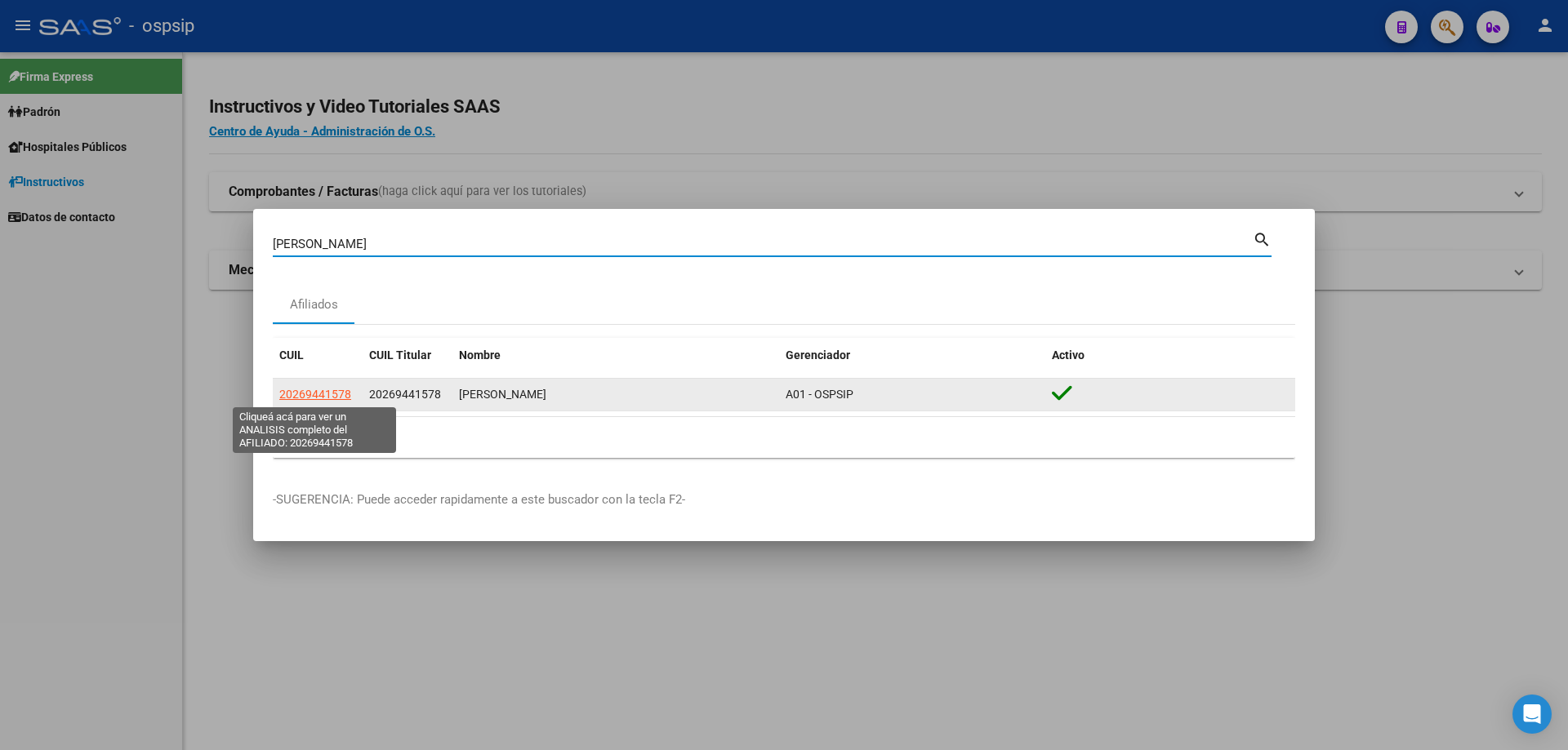
click at [332, 394] on span "20269441578" at bounding box center [315, 394] width 72 height 13
type textarea "20269441578"
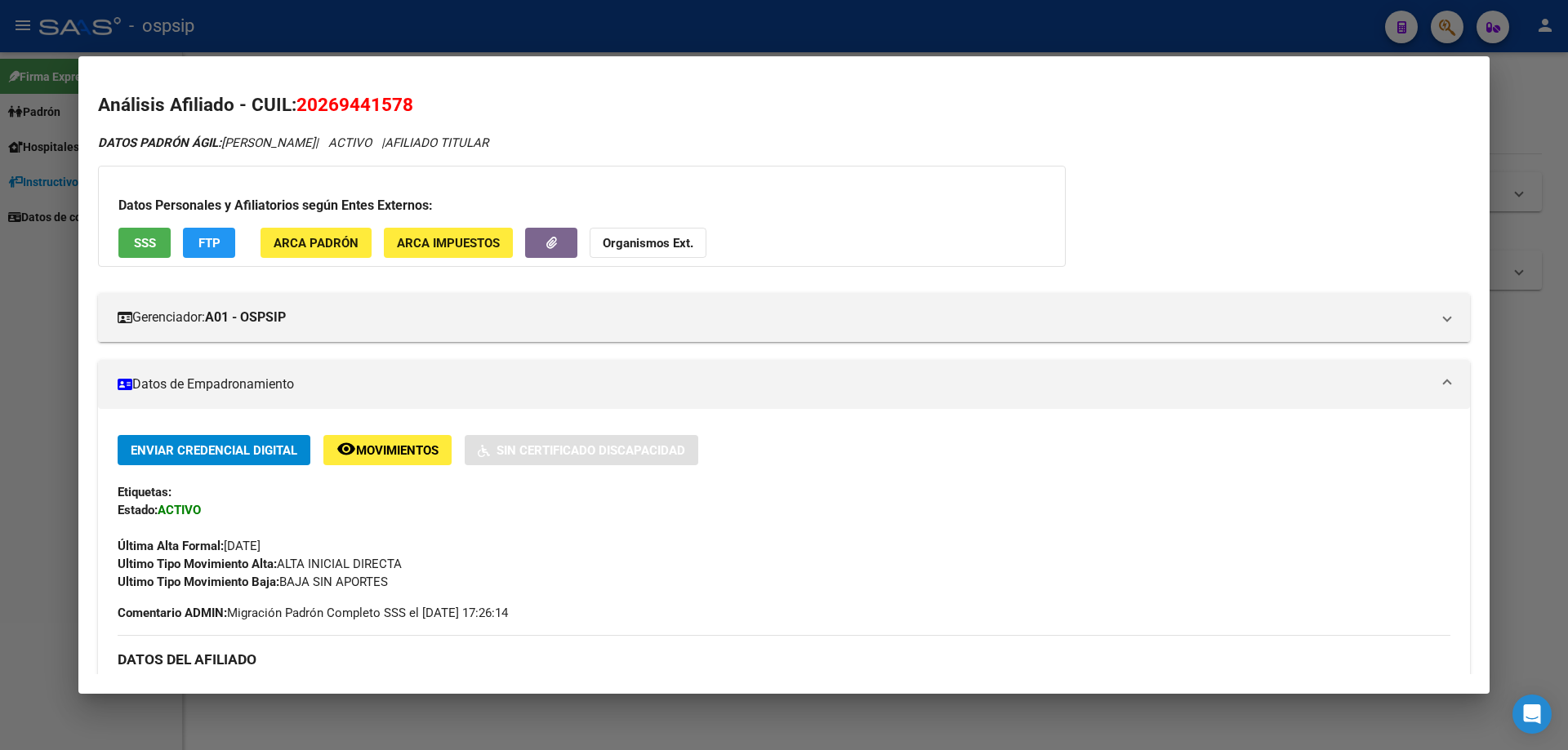
scroll to position [163, 0]
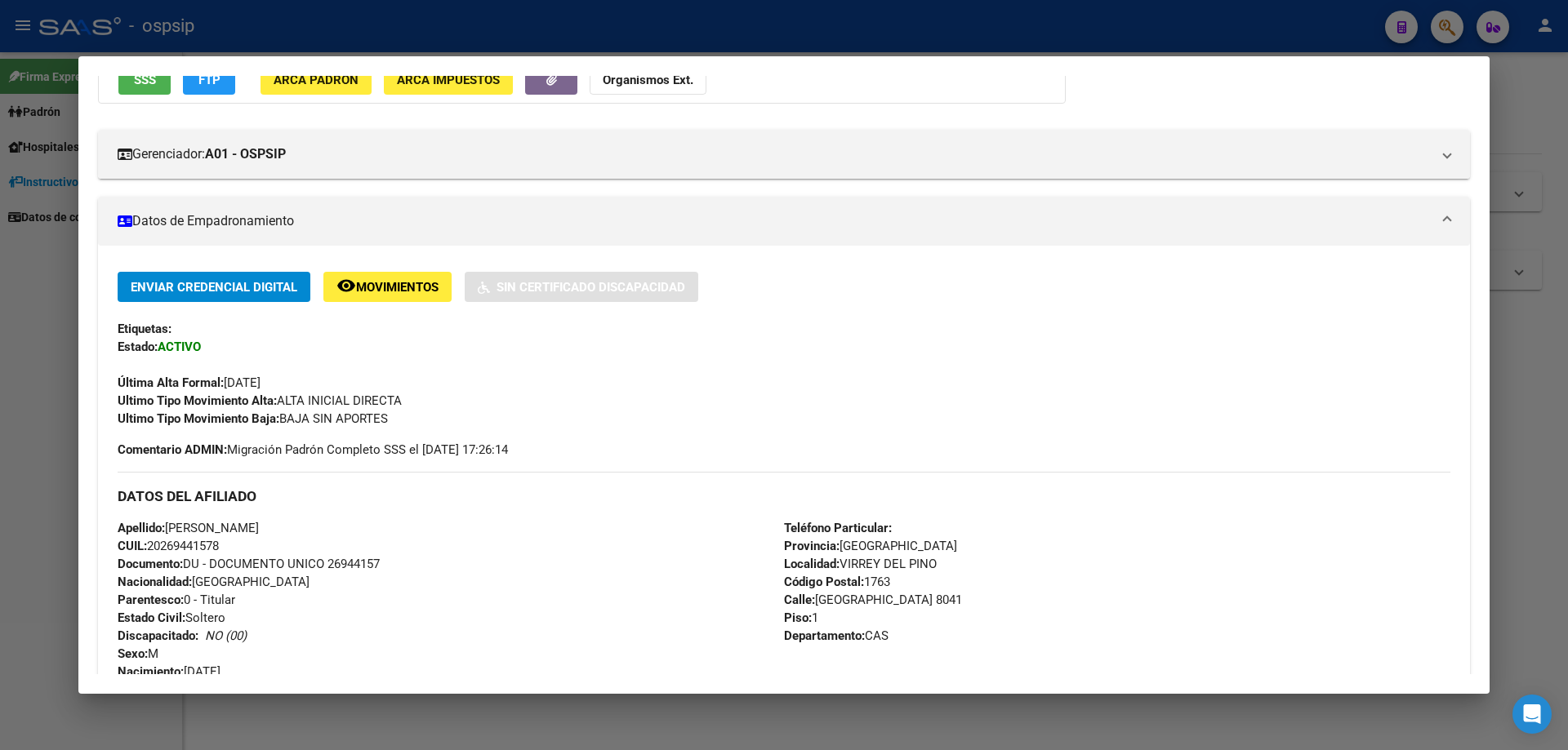
click at [366, 562] on span "Documento: DU - DOCUMENTO UNICO 26944157" at bounding box center [248, 564] width 262 height 15
copy span "26944157"
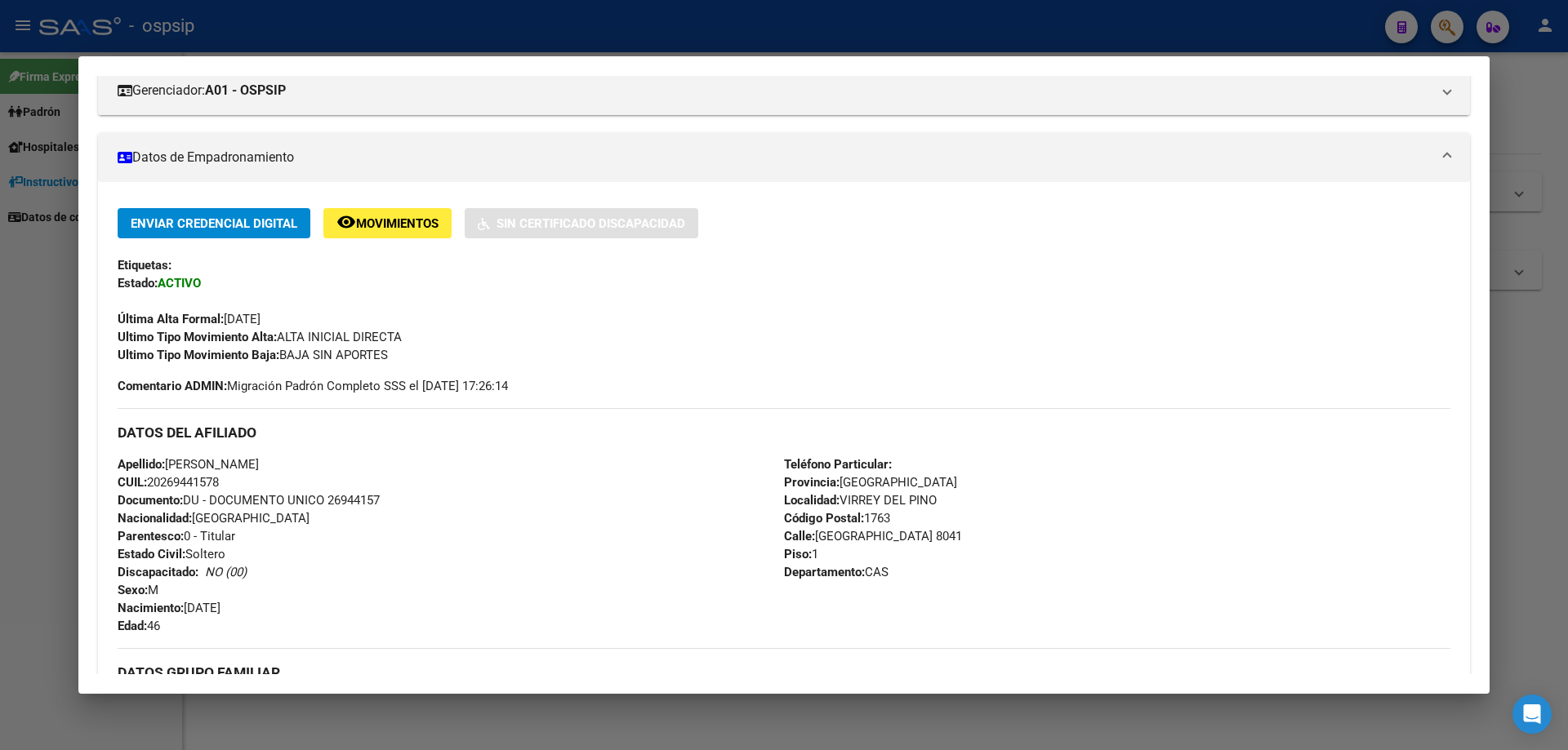
scroll to position [245, 0]
